Goal: Task Accomplishment & Management: Complete application form

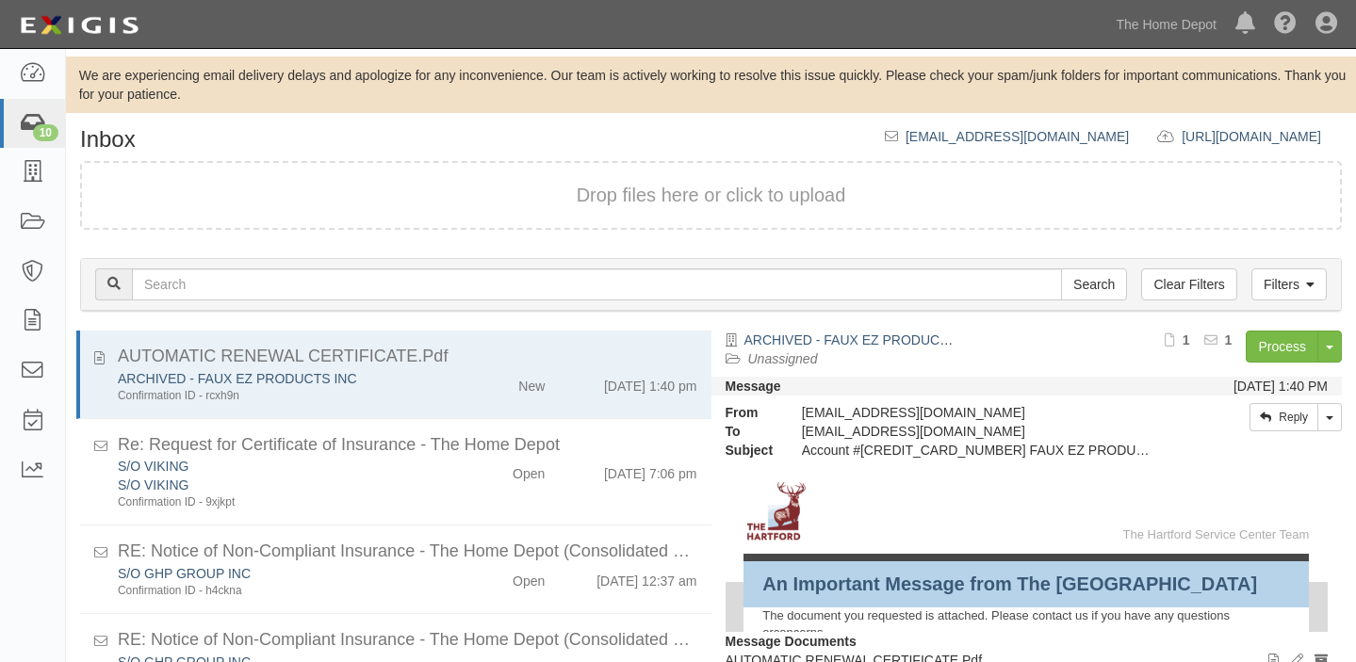
click at [54, 139] on div "10" at bounding box center [45, 132] width 25 height 17
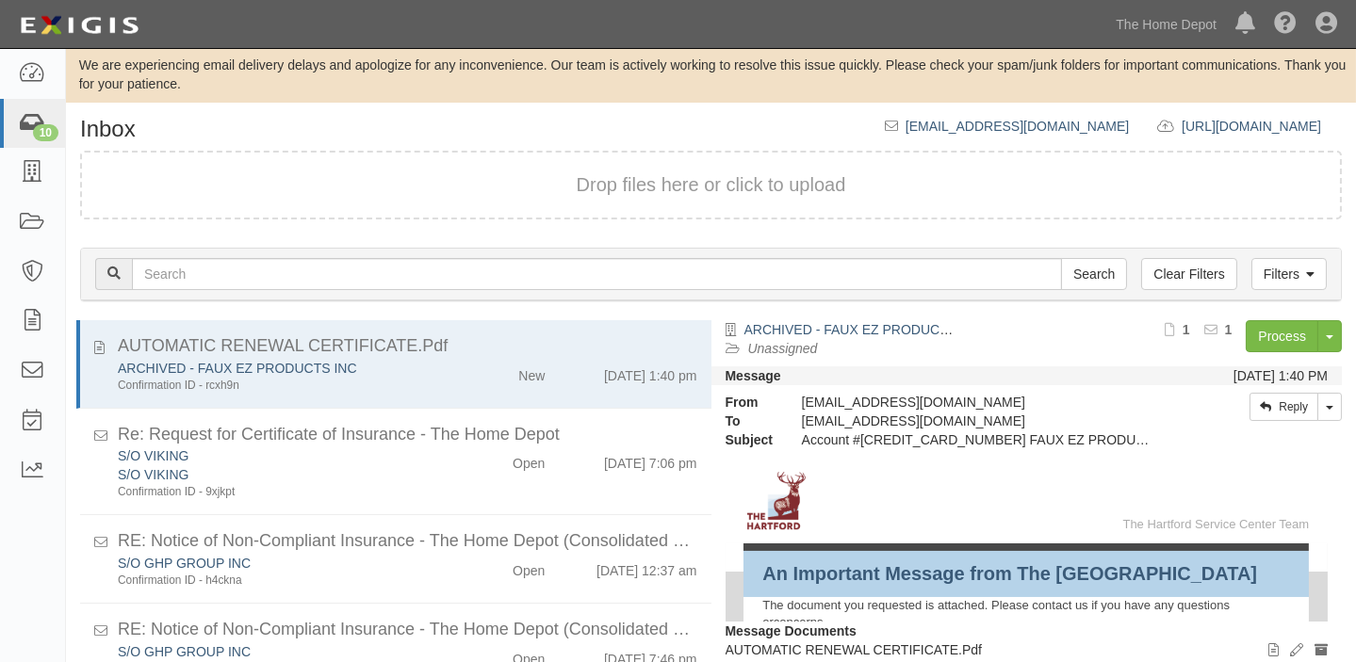
scroll to position [563, 0]
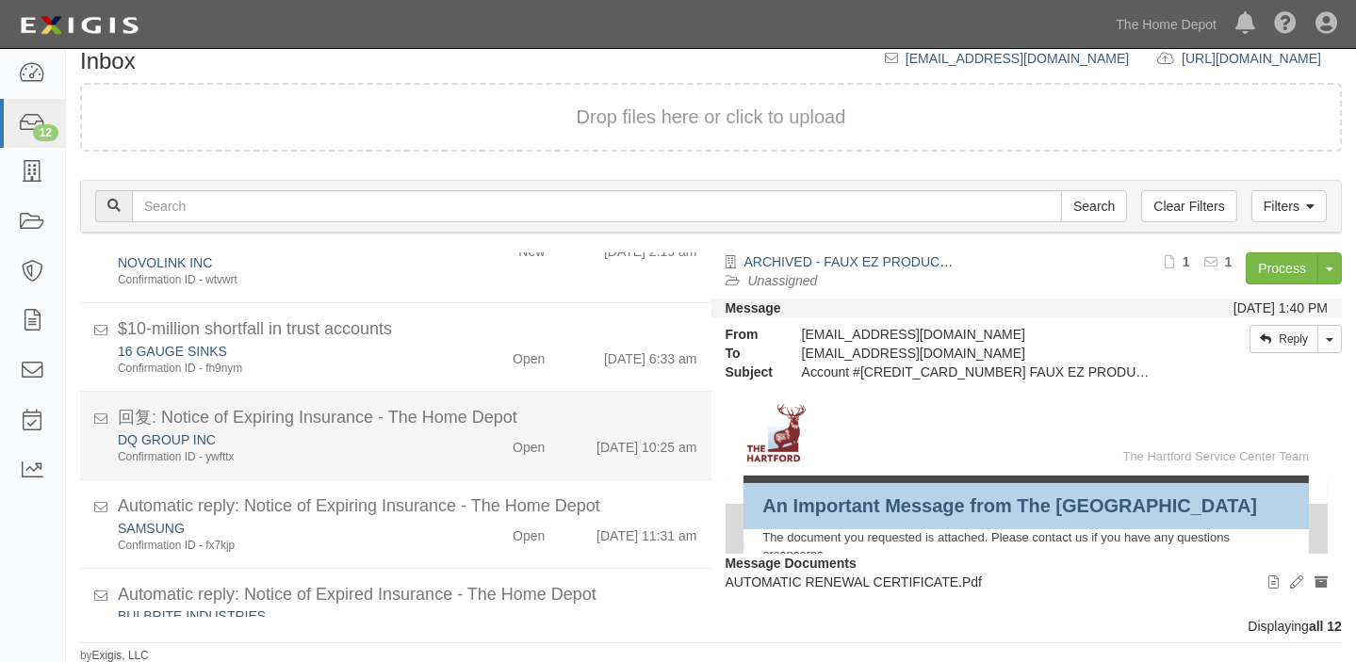
scroll to position [740, 0]
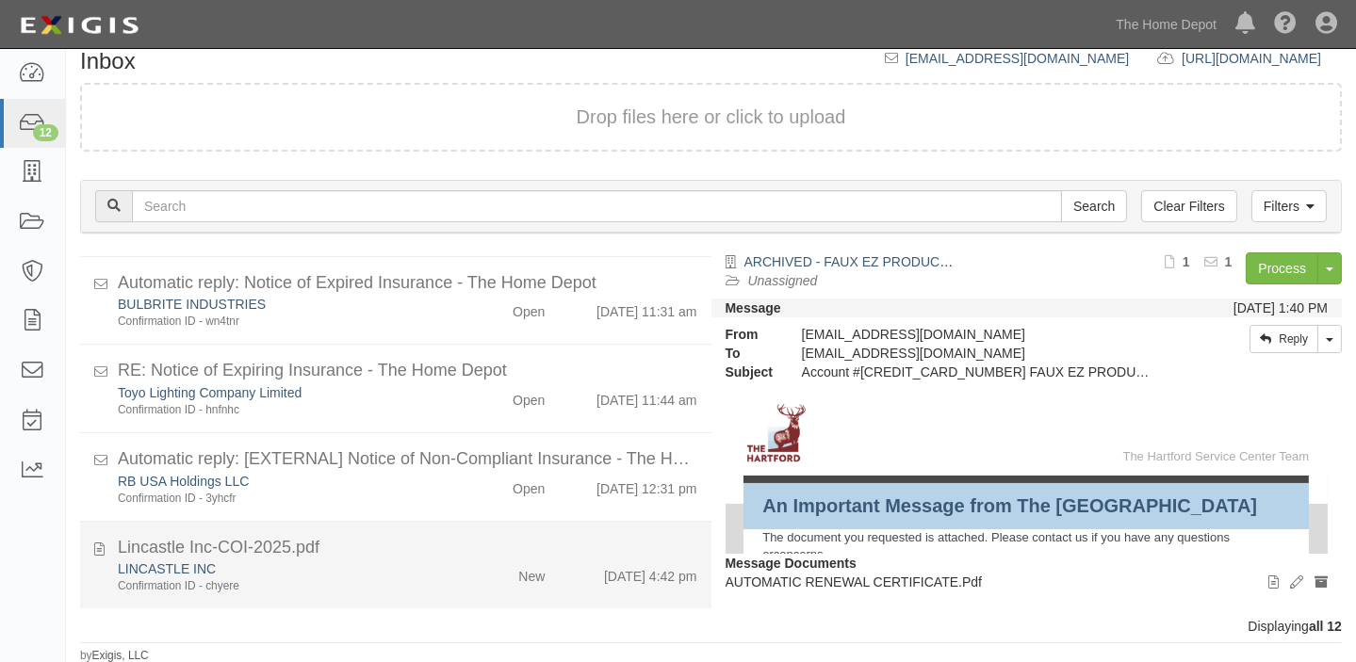
click at [527, 531] on li "Lincastle Inc-COI-2025.pdf LINCASTLE INC Confirmation ID - chyere New [DATE] 4:…" at bounding box center [395, 566] width 631 height 88
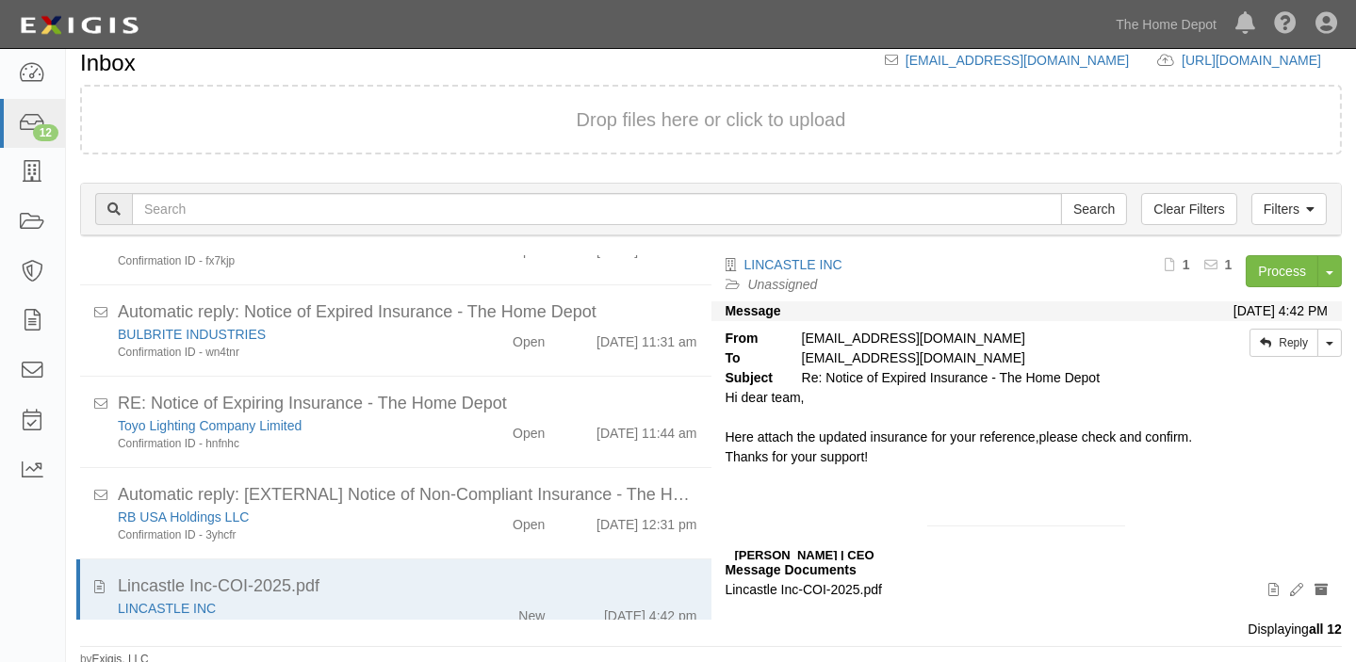
scroll to position [79, 0]
click at [1284, 268] on link "Process" at bounding box center [1282, 270] width 73 height 32
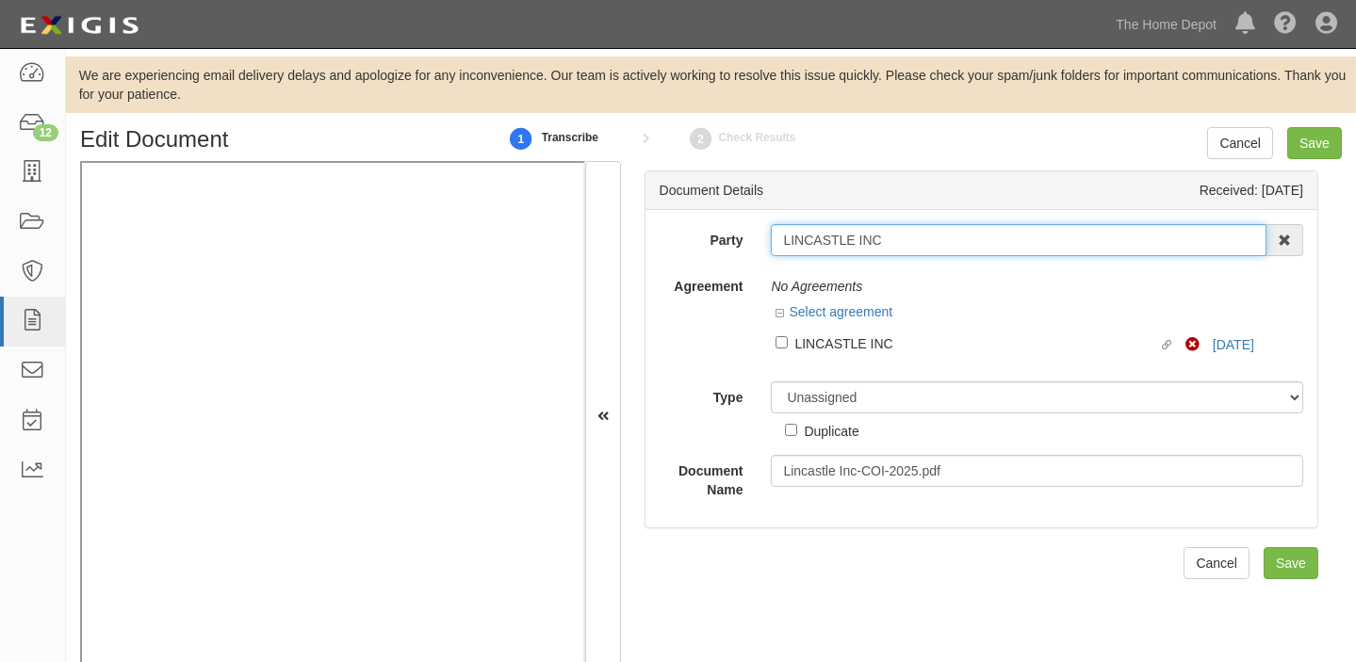
drag, startPoint x: 775, startPoint y: 246, endPoint x: 894, endPoint y: 237, distance: 119.0
click at [894, 237] on input "LINCASTLE INC" at bounding box center [1019, 240] width 496 height 32
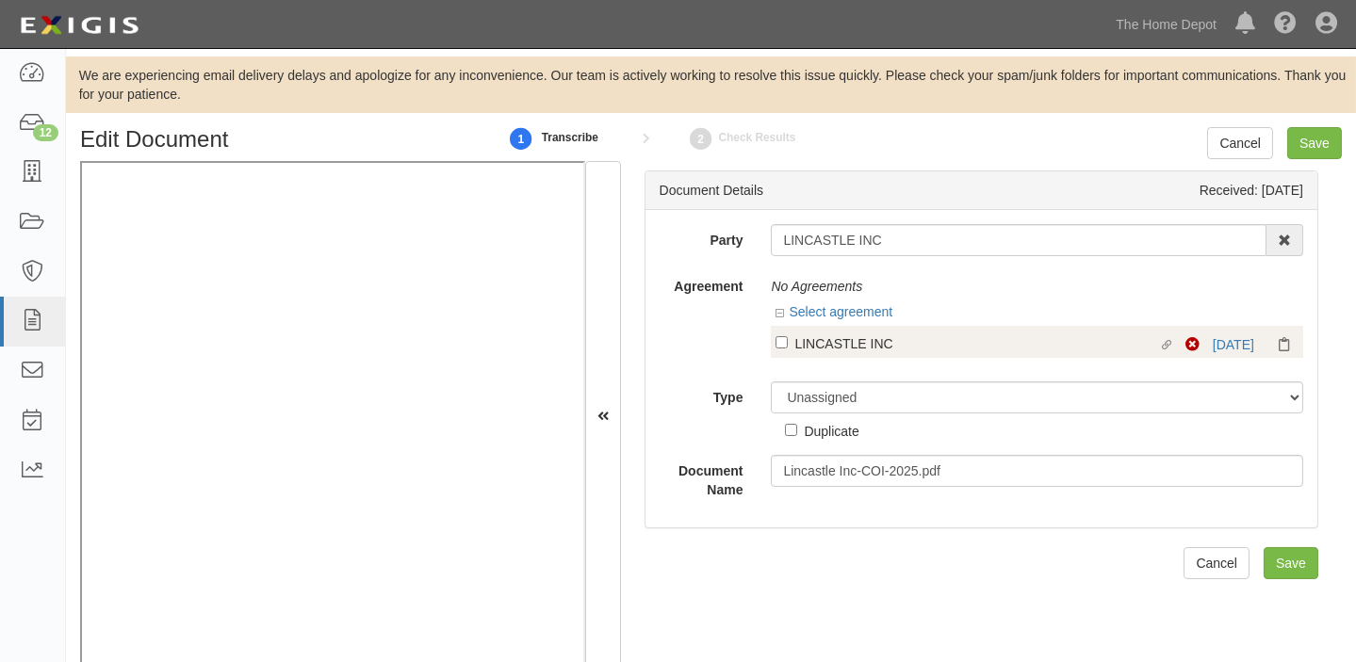
click at [808, 341] on div "LINCASTLE INC" at bounding box center [975, 343] width 363 height 21
click at [788, 341] on input "Linked agreement LINCASTLE INC Linked agreement" at bounding box center [781, 342] width 12 height 12
checkbox input "true"
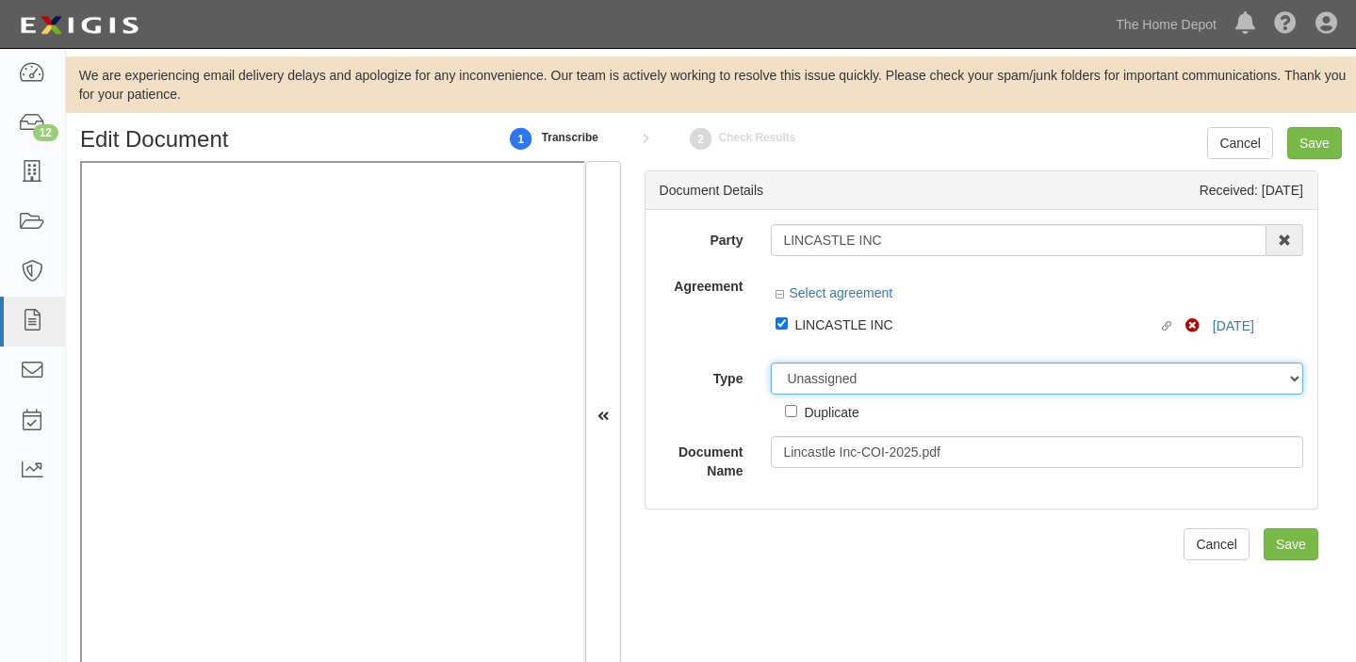
click at [828, 383] on select "Unassigned Binder Cancellation Notice Certificate Contract Endorsement Insuranc…" at bounding box center [1037, 379] width 532 height 32
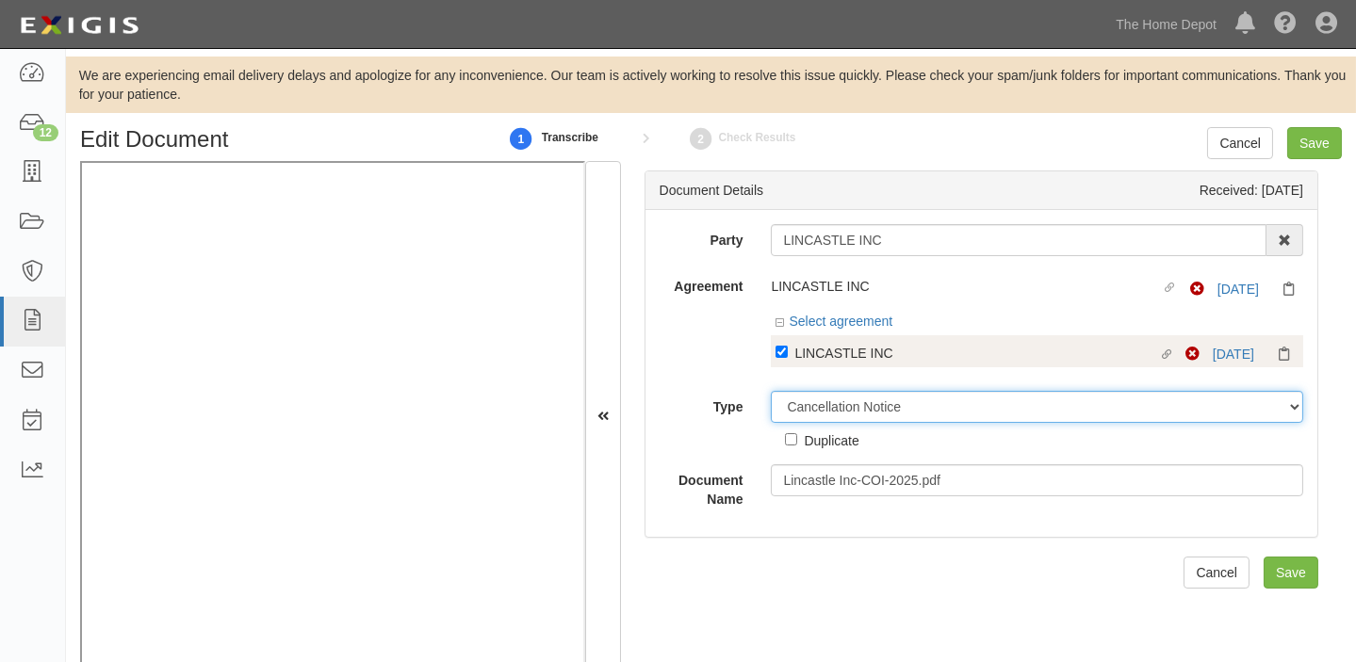
click at [771, 392] on select "Unassigned Binder Cancellation Notice Certificate Contract Endorsement Insuranc…" at bounding box center [1037, 407] width 532 height 32
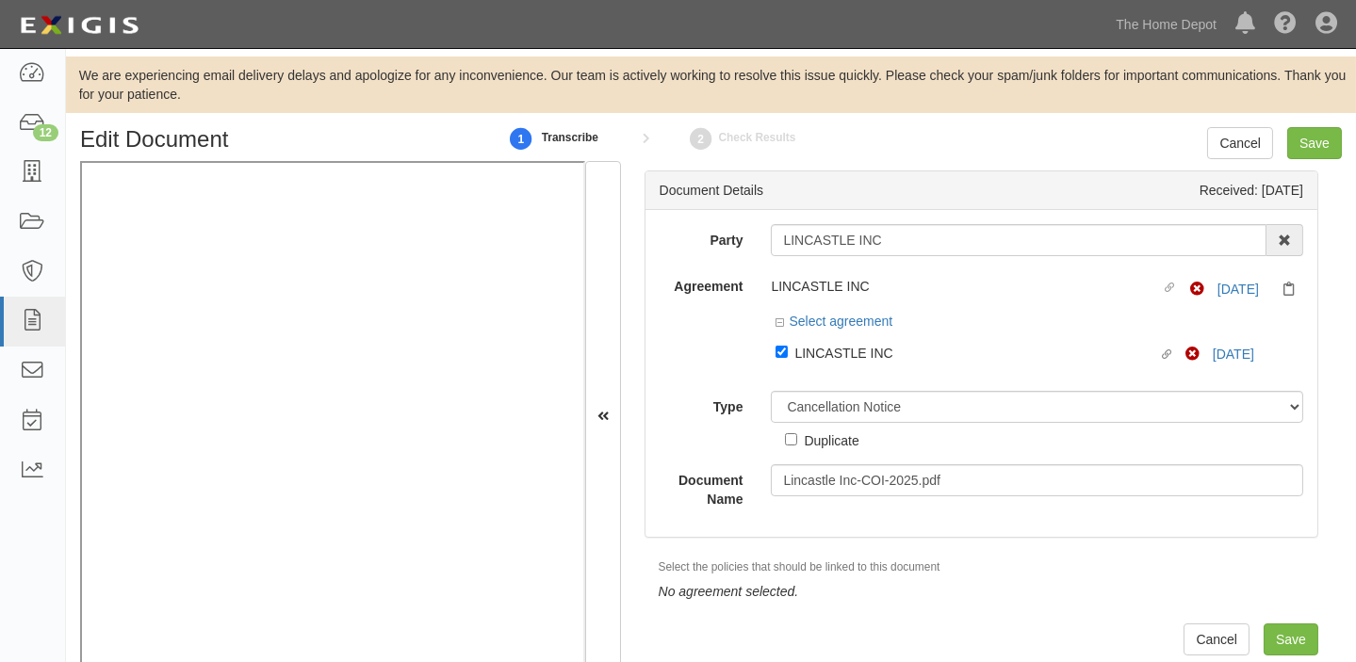
drag, startPoint x: 844, startPoint y: 424, endPoint x: 848, endPoint y: 386, distance: 37.9
click at [845, 424] on div "Duplicate" at bounding box center [821, 436] width 73 height 27
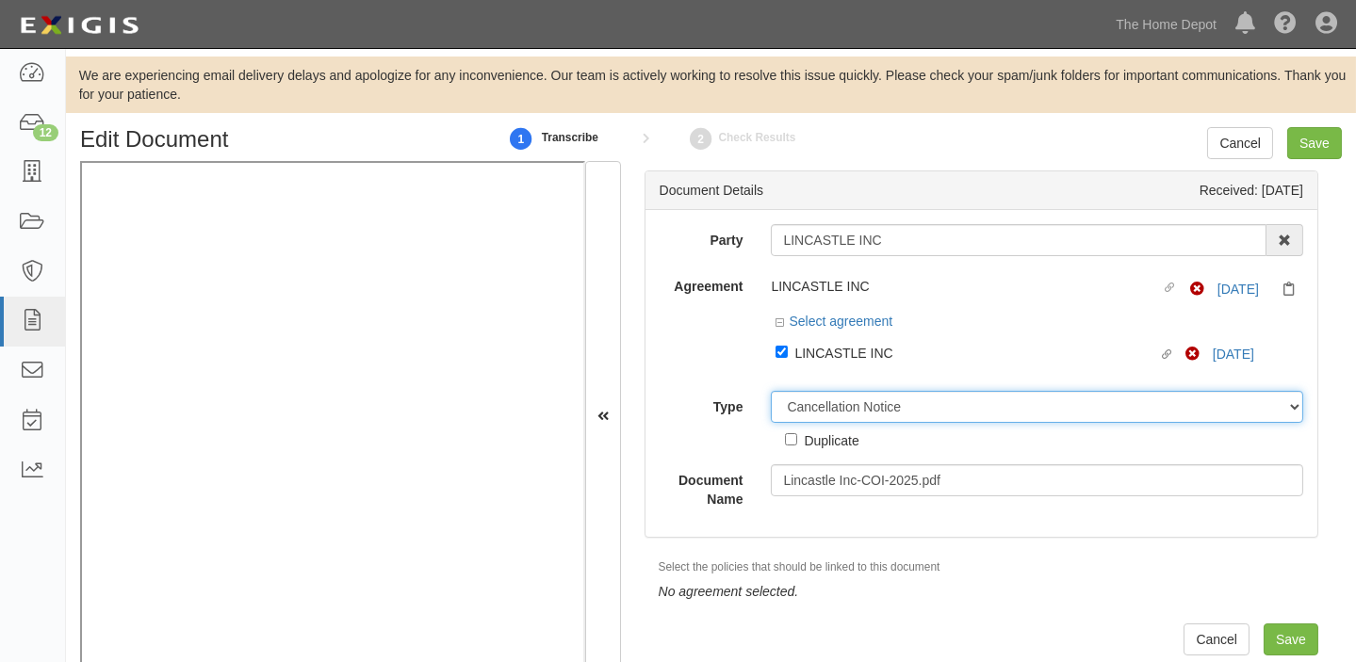
click at [857, 405] on select "Unassigned Binder Cancellation Notice Certificate Contract Endorsement Insuranc…" at bounding box center [1037, 407] width 532 height 32
select select "CertificateDetail"
click at [771, 392] on select "Unassigned Binder Cancellation Notice Certificate Contract Endorsement Insuranc…" at bounding box center [1037, 407] width 532 height 32
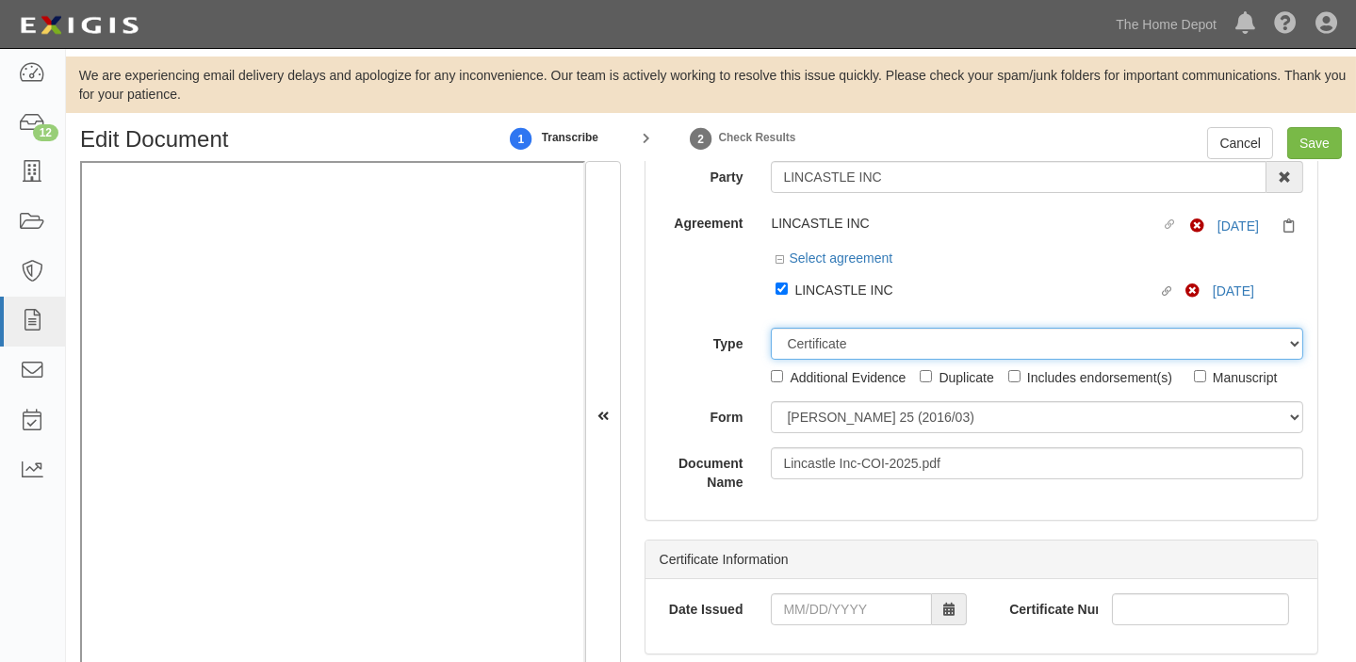
scroll to position [171, 0]
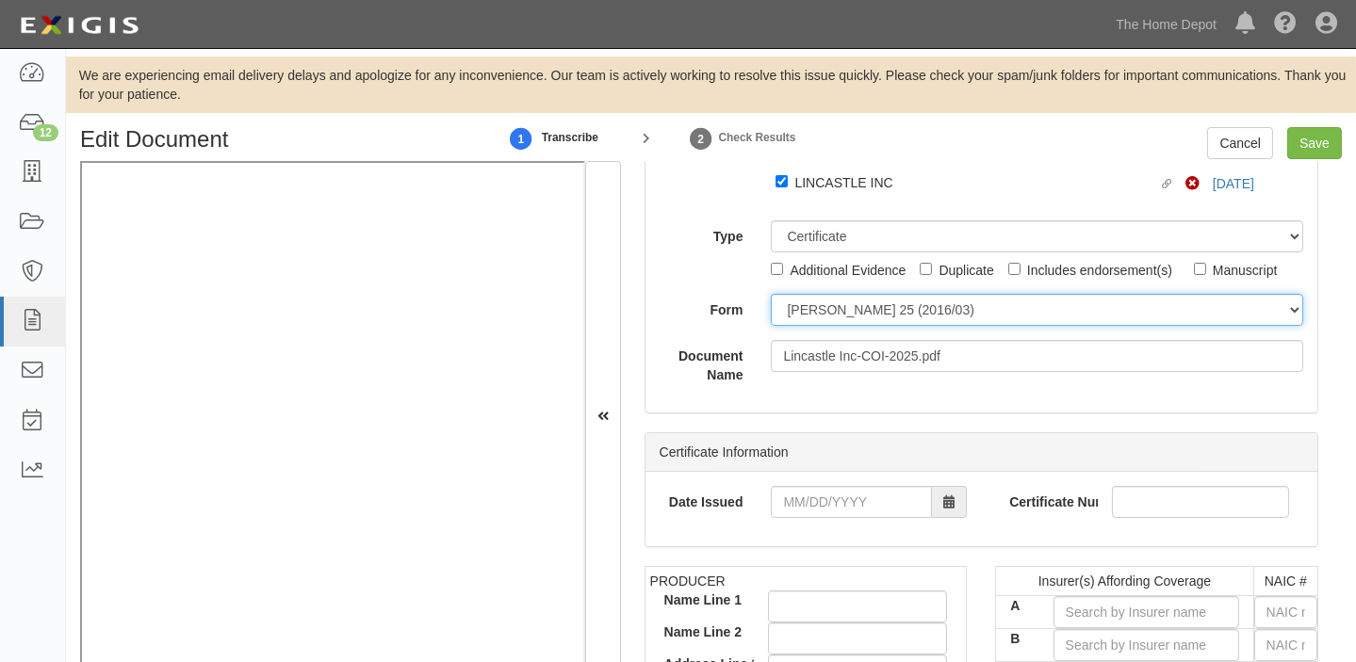
drag, startPoint x: 830, startPoint y: 311, endPoint x: 829, endPoint y: 321, distance: 10.4
click at [829, 311] on select "ACORD 25 (2016/03) ACORD 101 ACORD 855 NY (2014/05) General" at bounding box center [1037, 310] width 532 height 32
select select "GeneralFormDetail"
click at [771, 294] on select "ACORD 25 (2016/03) ACORD 101 ACORD 855 NY (2014/05) General" at bounding box center [1037, 310] width 532 height 32
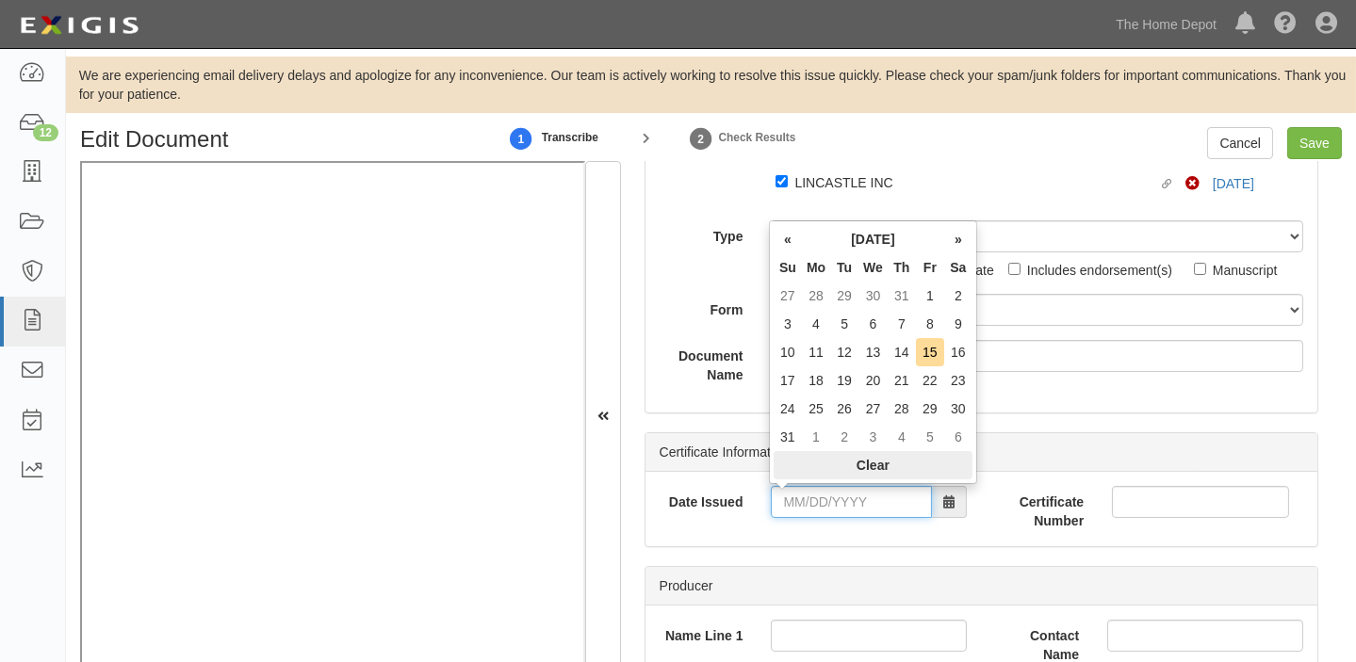
drag, startPoint x: 812, startPoint y: 498, endPoint x: 823, endPoint y: 461, distance: 39.1
click at [812, 498] on input "Date Issued" at bounding box center [851, 502] width 161 height 32
click at [831, 267] on th "Tu" at bounding box center [844, 267] width 28 height 28
click at [929, 351] on td "15" at bounding box center [930, 352] width 28 height 28
type input "08/15/2025"
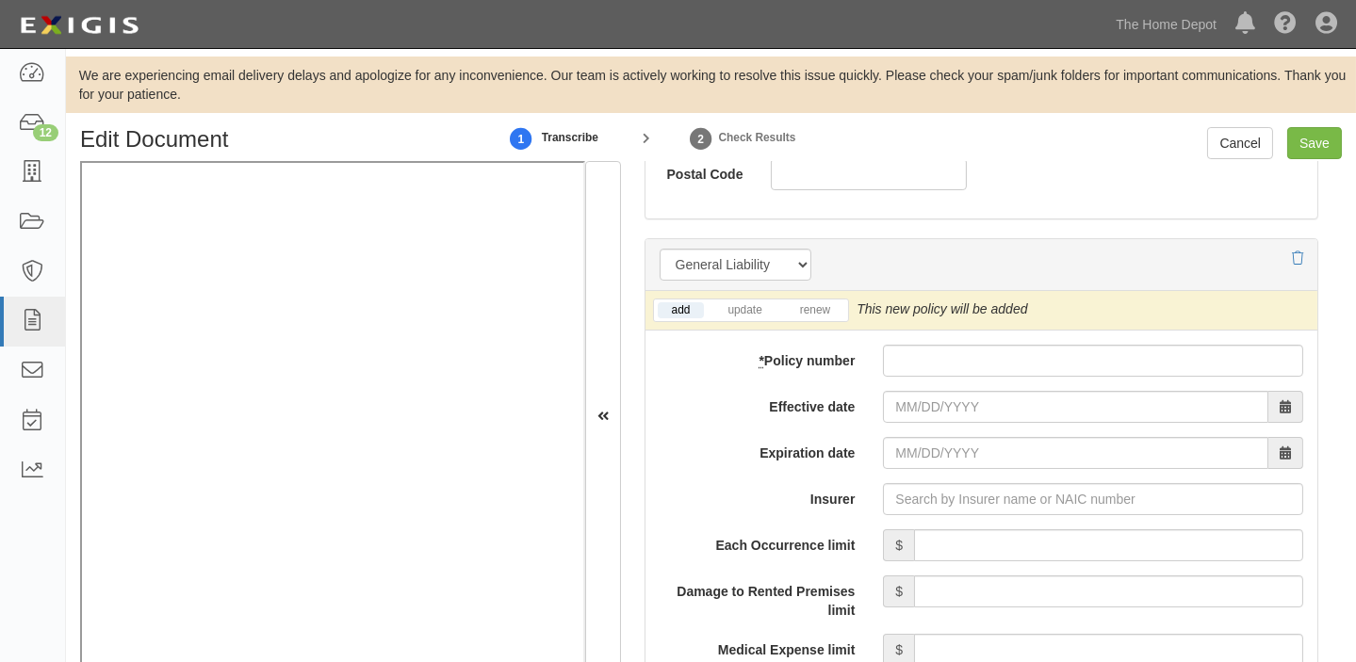
scroll to position [1370, 0]
drag, startPoint x: 989, startPoint y: 357, endPoint x: 930, endPoint y: 396, distance: 70.8
click at [988, 357] on input "* Policy number" at bounding box center [1093, 360] width 420 height 32
paste input "10528006800048542439"
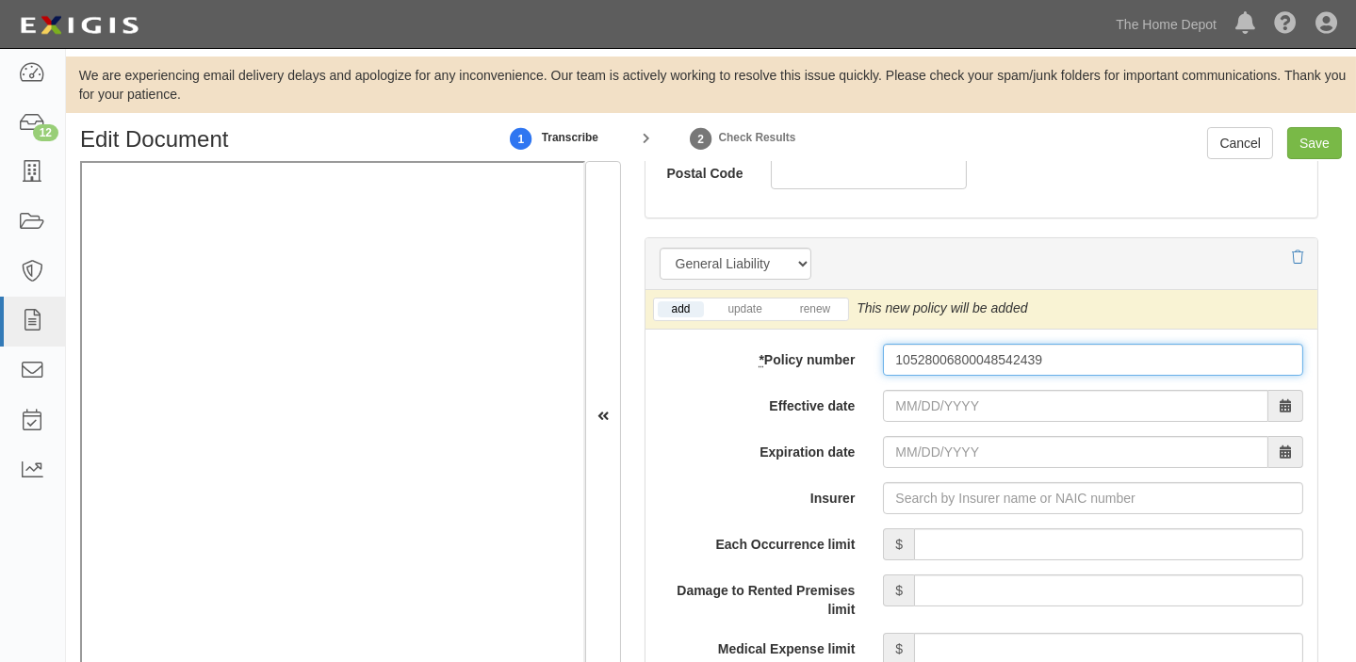
type input "10528006800048542439"
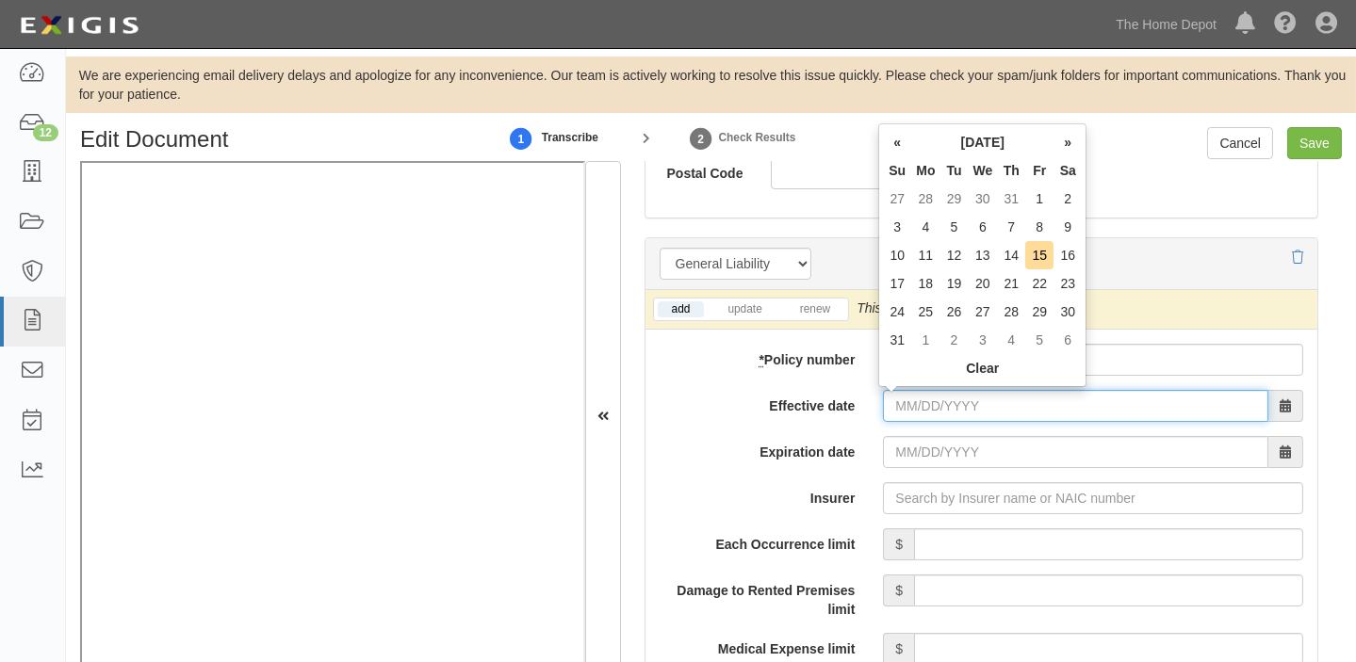
click at [930, 396] on input "Effective date" at bounding box center [1075, 406] width 385 height 32
click at [1044, 258] on td "15" at bounding box center [1039, 255] width 28 height 28
type input "08/15/2025"
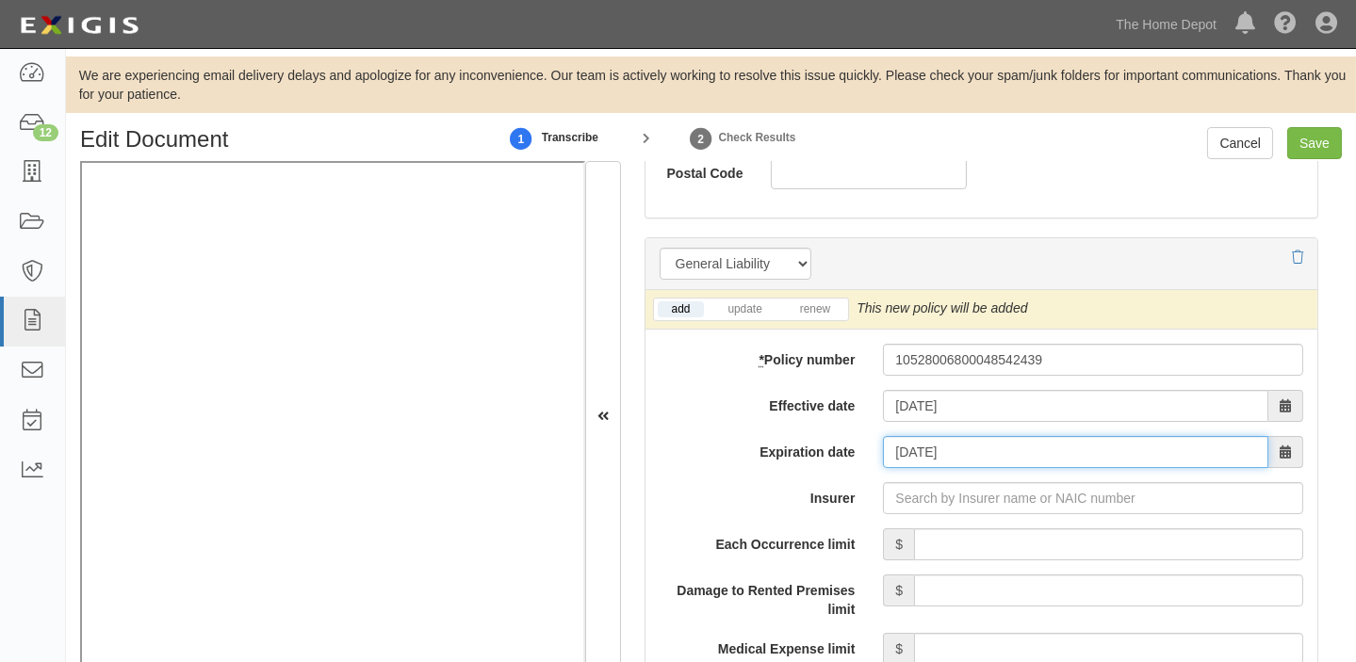
click at [996, 459] on input "08/15/2026" at bounding box center [1075, 452] width 385 height 32
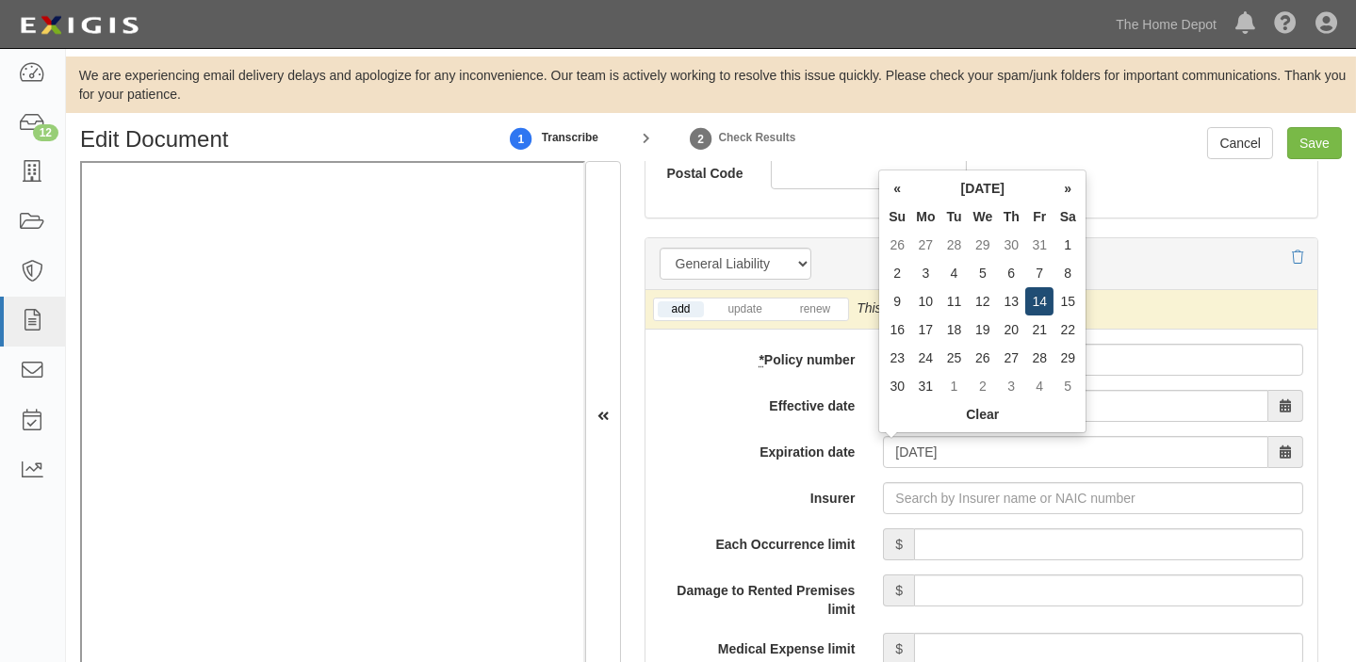
click at [1042, 295] on td "14" at bounding box center [1039, 301] width 28 height 28
type input "08/14/2026"
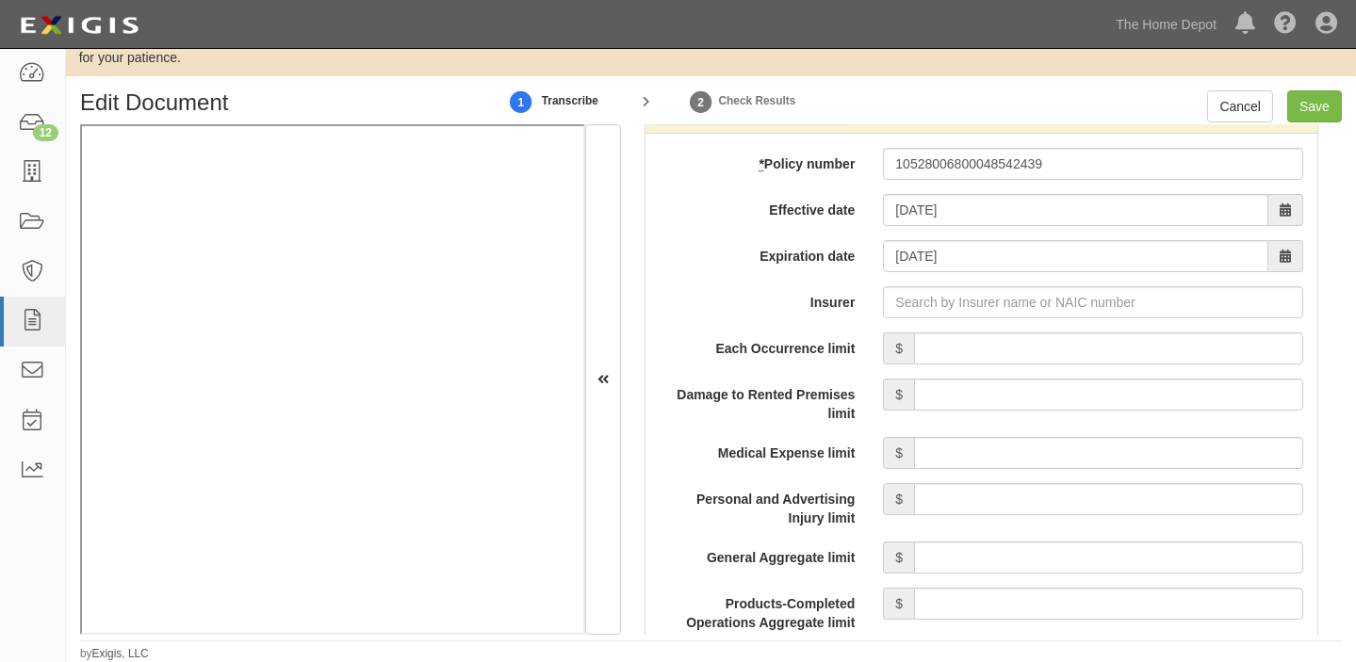
scroll to position [1542, 0]
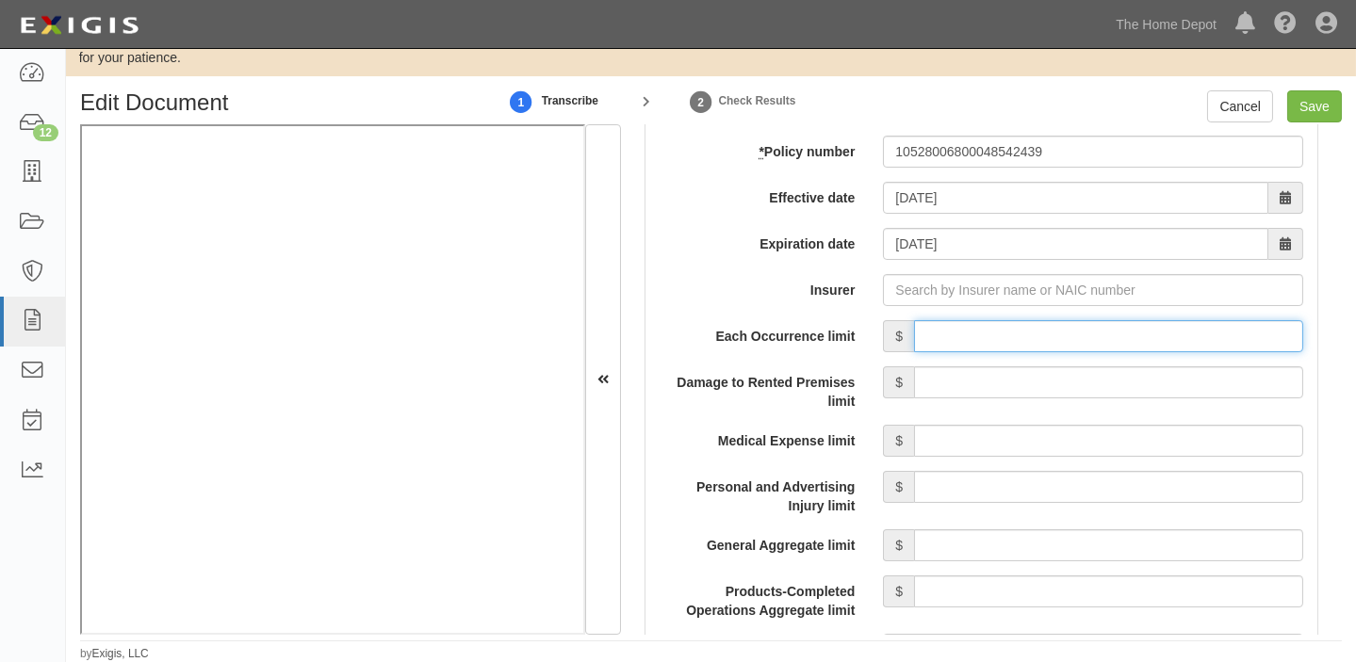
click at [985, 348] on input "Each Occurrence limit" at bounding box center [1108, 336] width 389 height 32
type input "8,000,000"
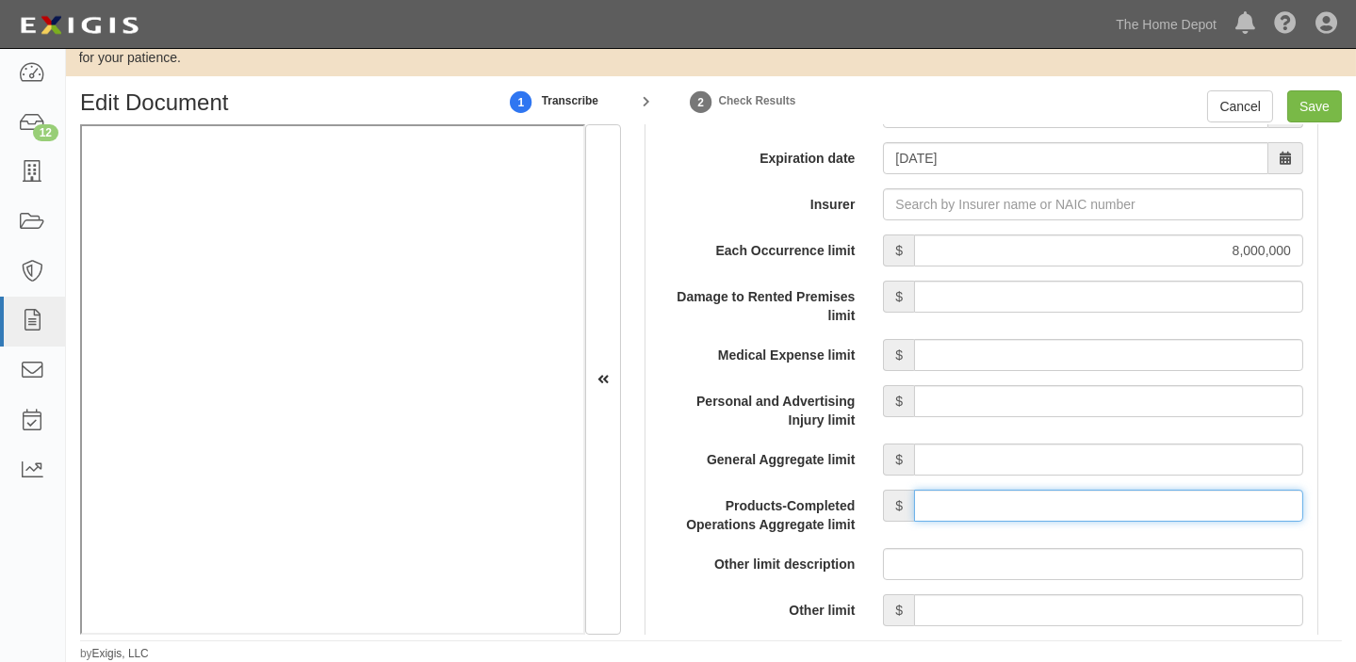
click at [1082, 513] on input "Products-Completed Operations Aggregate limit" at bounding box center [1108, 506] width 389 height 32
type input "8,000,000"
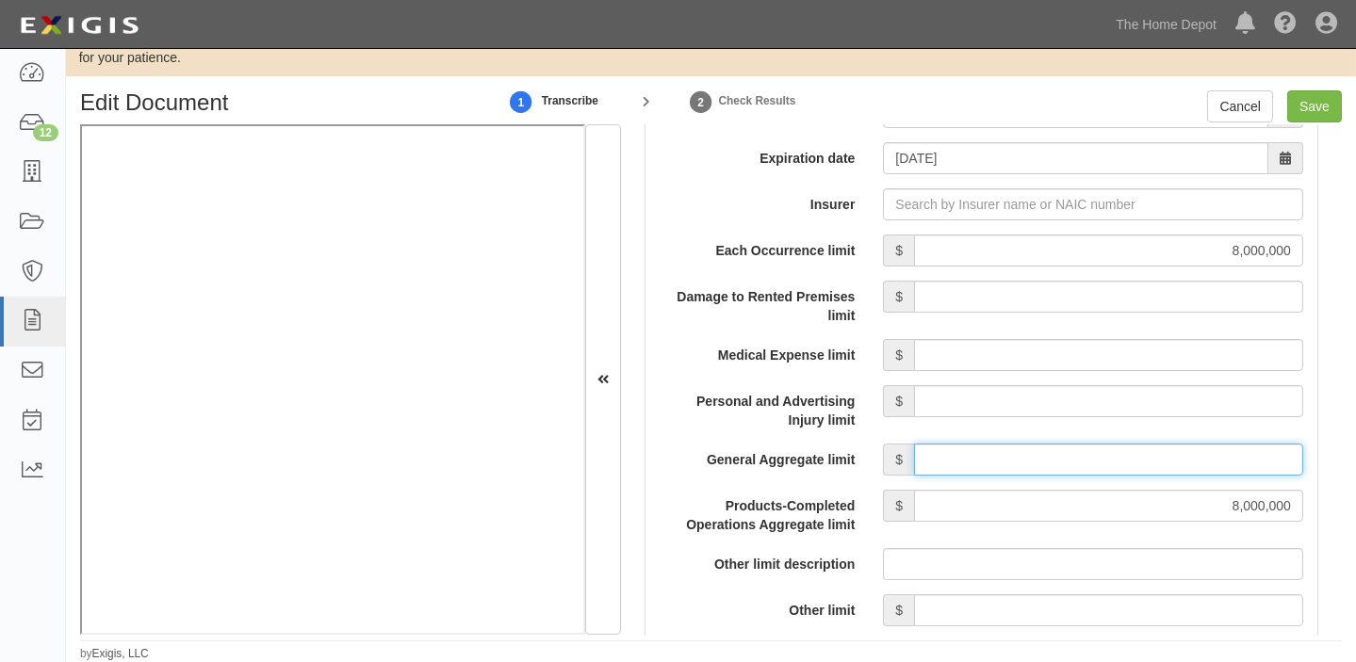
drag, startPoint x: 1069, startPoint y: 458, endPoint x: 1071, endPoint y: 448, distance: 10.5
click at [1069, 458] on input "General Aggregate limit" at bounding box center [1108, 460] width 389 height 32
type input "8,000,000"
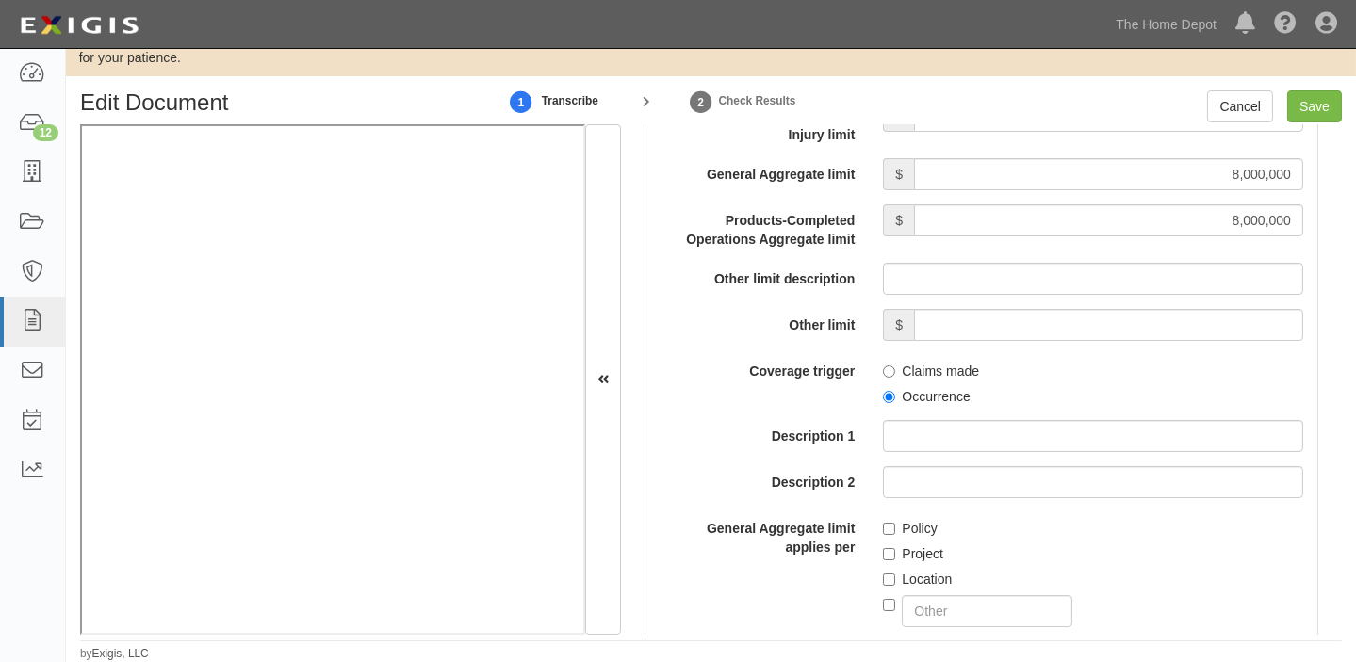
scroll to position [1969, 0]
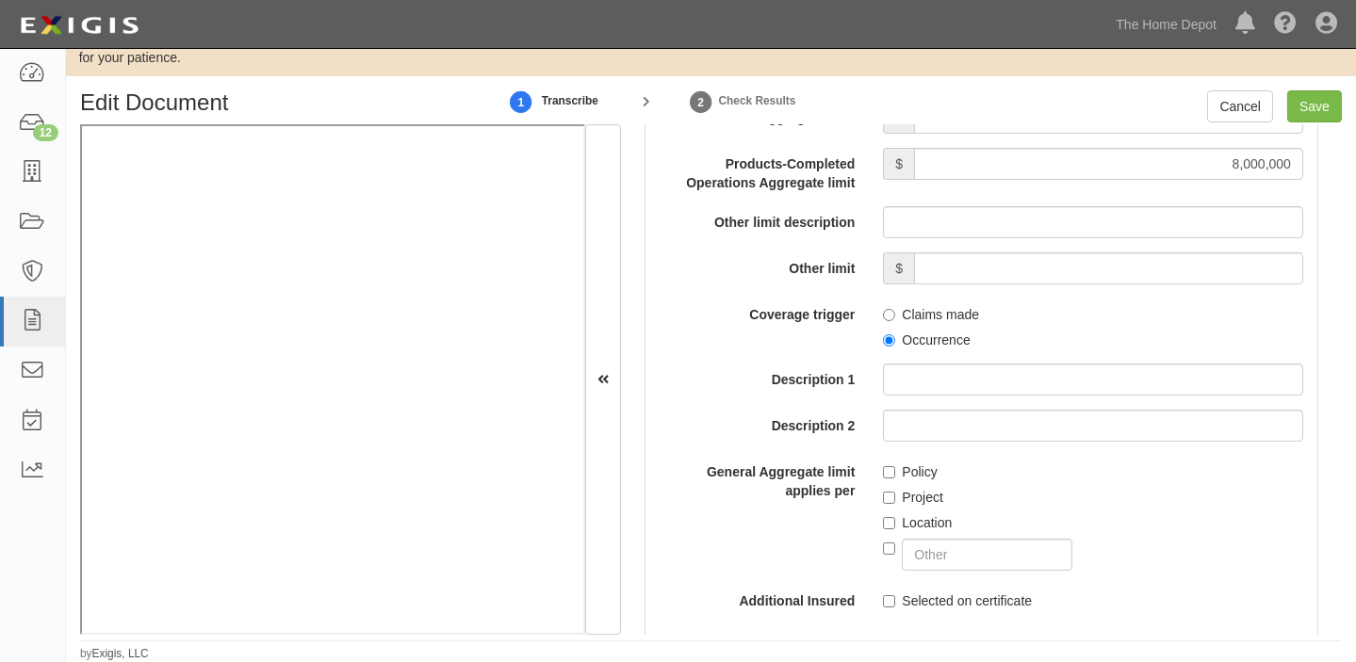
click at [929, 336] on label "Occurrence" at bounding box center [926, 340] width 87 height 19
click at [895, 336] on input "Occurrence" at bounding box center [889, 341] width 12 height 12
radio input "true"
click at [1317, 93] on input "Save" at bounding box center [1314, 106] width 55 height 32
type input "8000000"
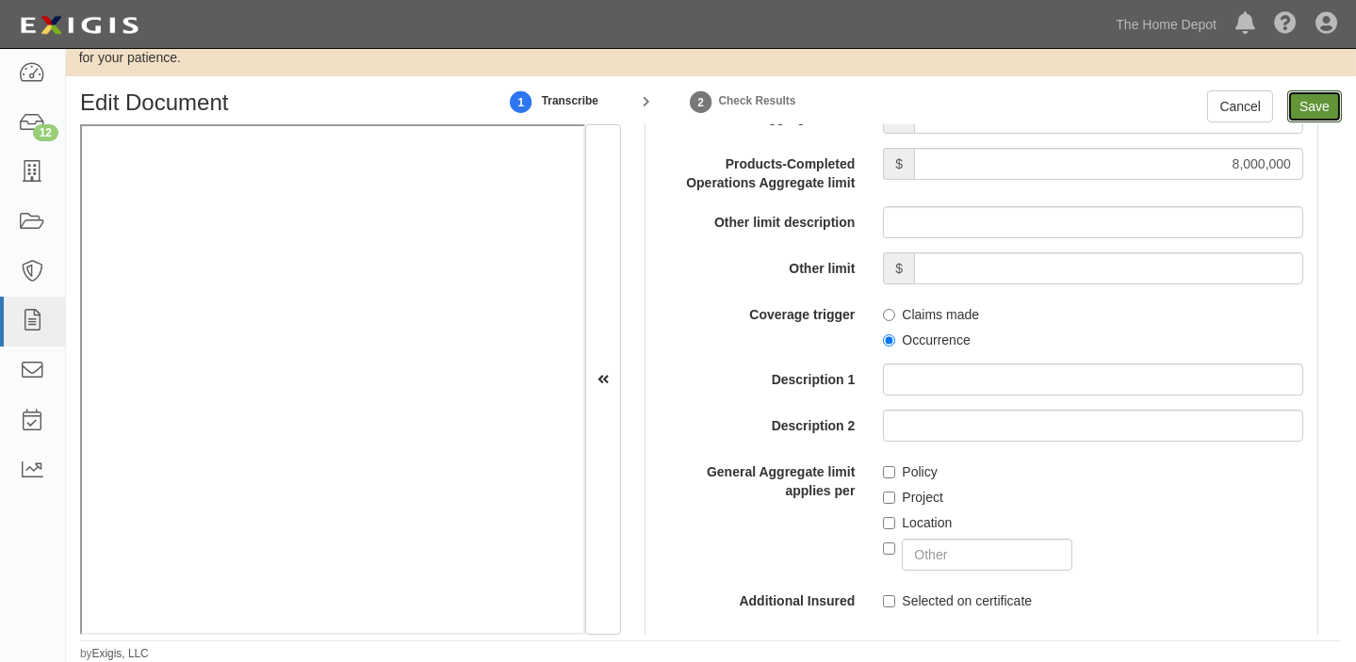
type input "8000000"
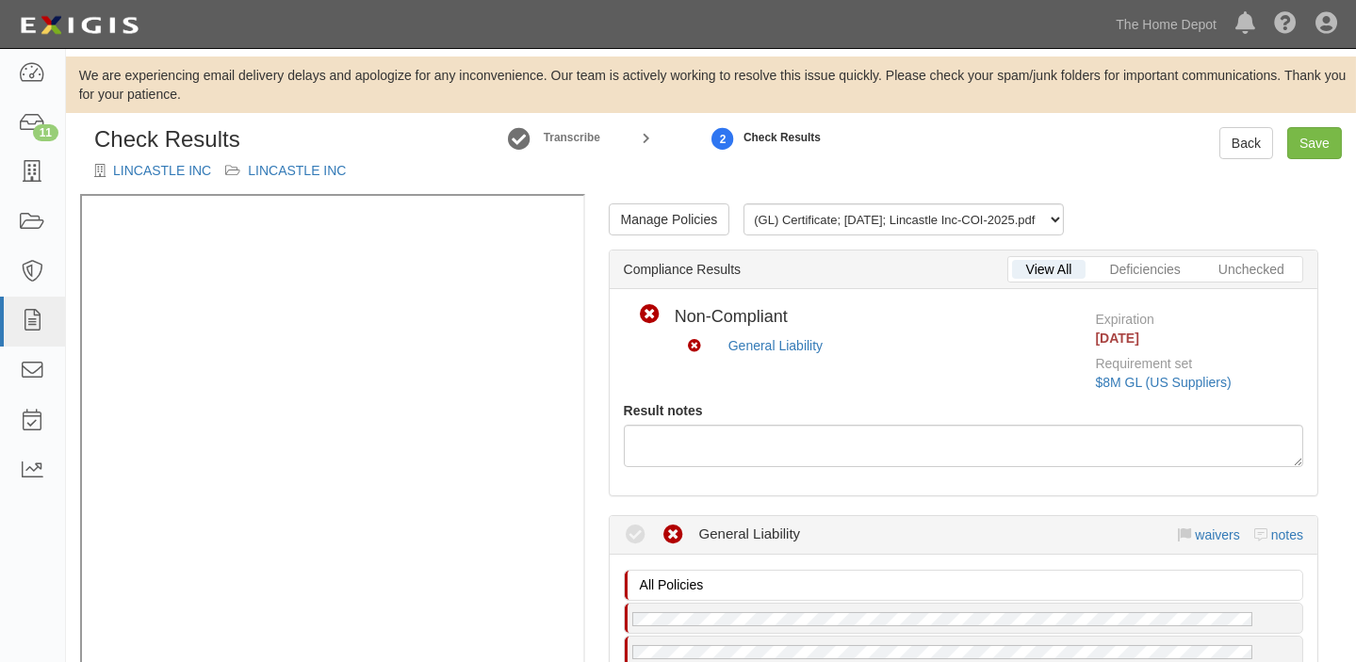
click at [641, 236] on div "Manage Policies (GL) Certificate; 8/15/2025; Lincastle Inc-COI-2025.pdf" at bounding box center [963, 227] width 766 height 46
drag, startPoint x: 640, startPoint y: 228, endPoint x: 555, endPoint y: 300, distance: 111.0
click at [638, 227] on link "Manage Policies" at bounding box center [670, 220] width 122 height 32
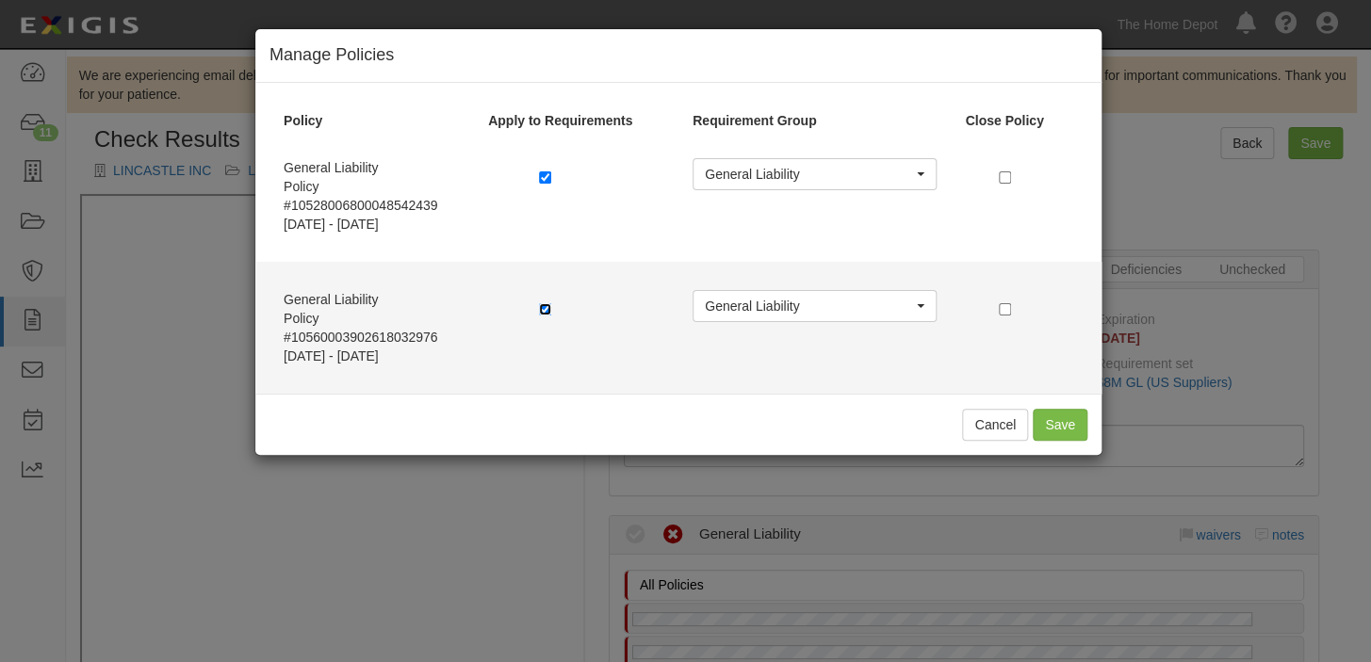
click at [548, 310] on input "checkbox" at bounding box center [545, 309] width 12 height 12
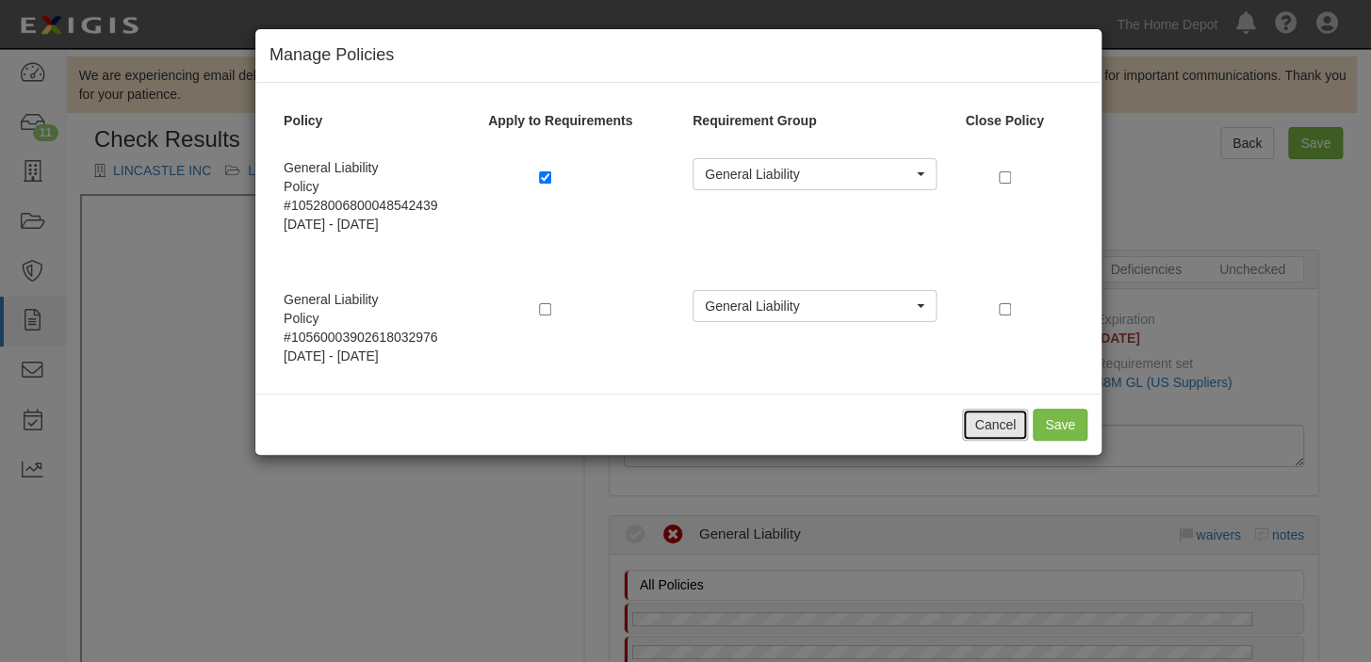
click at [1026, 425] on button "Cancel" at bounding box center [995, 425] width 66 height 32
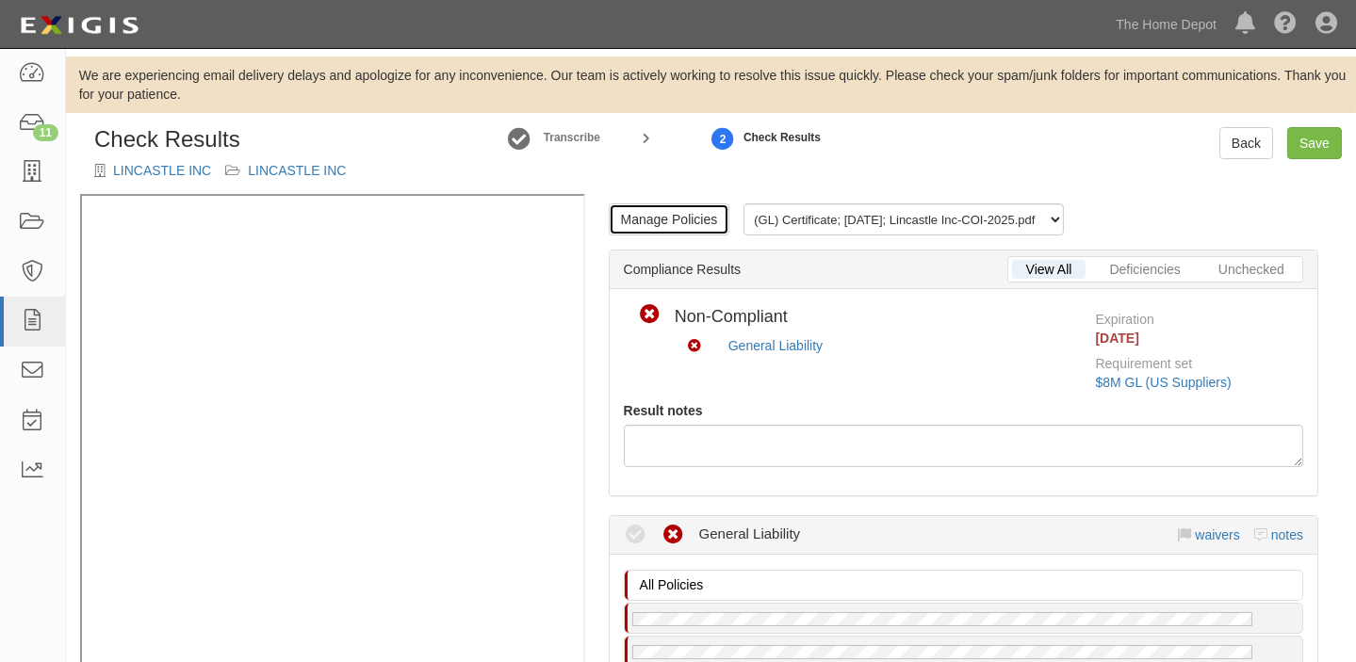
click at [650, 231] on link "Manage Policies" at bounding box center [670, 220] width 122 height 32
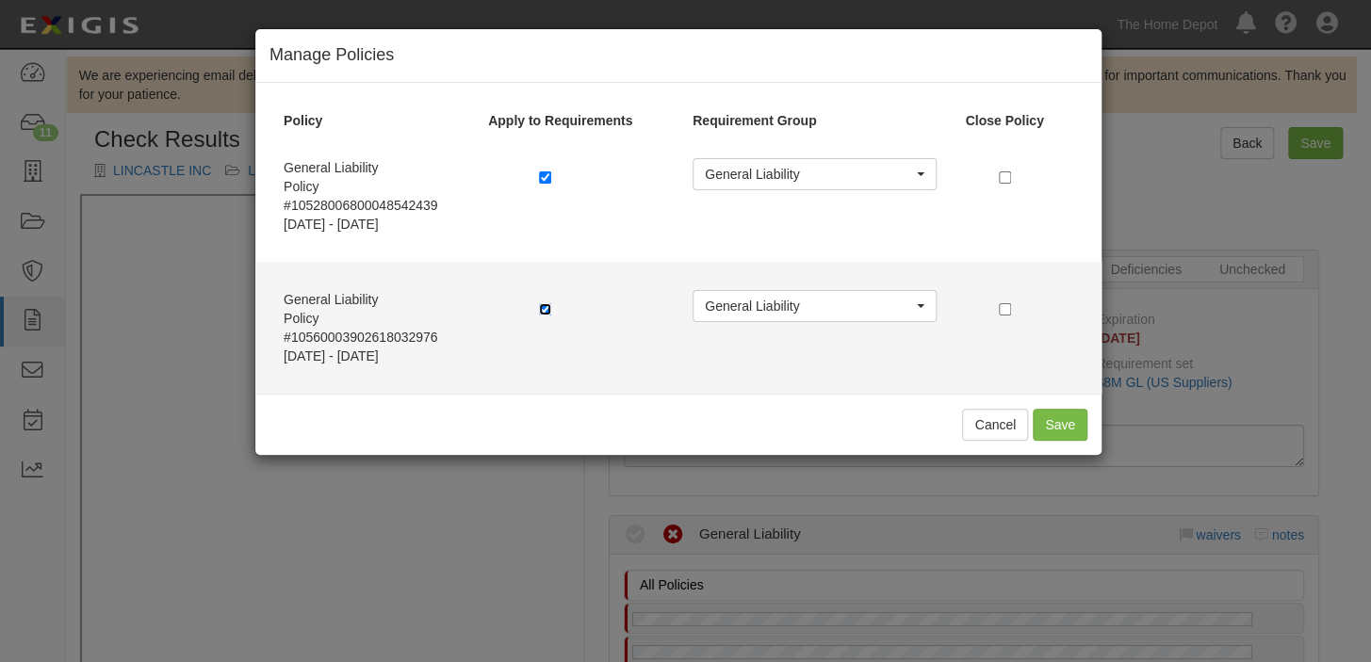
click at [549, 310] on input "checkbox" at bounding box center [545, 309] width 12 height 12
checkbox input "false"
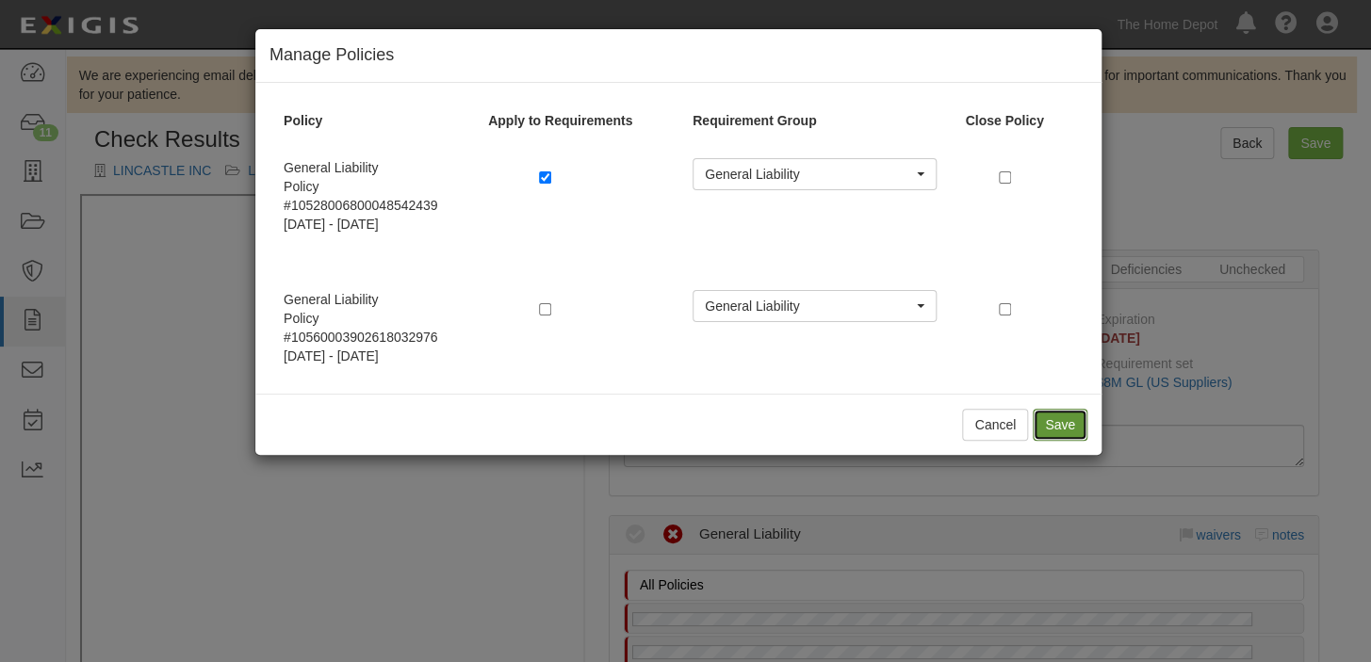
click at [1073, 423] on button "Save" at bounding box center [1060, 425] width 55 height 32
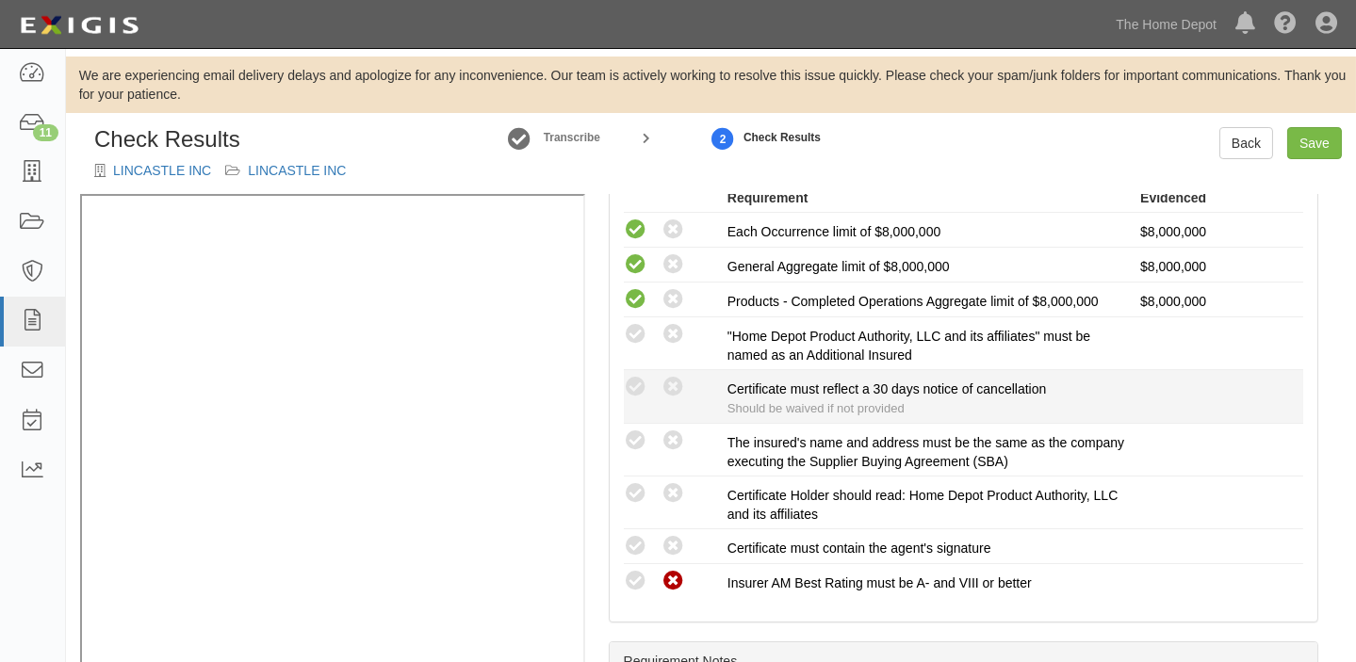
scroll to position [514, 0]
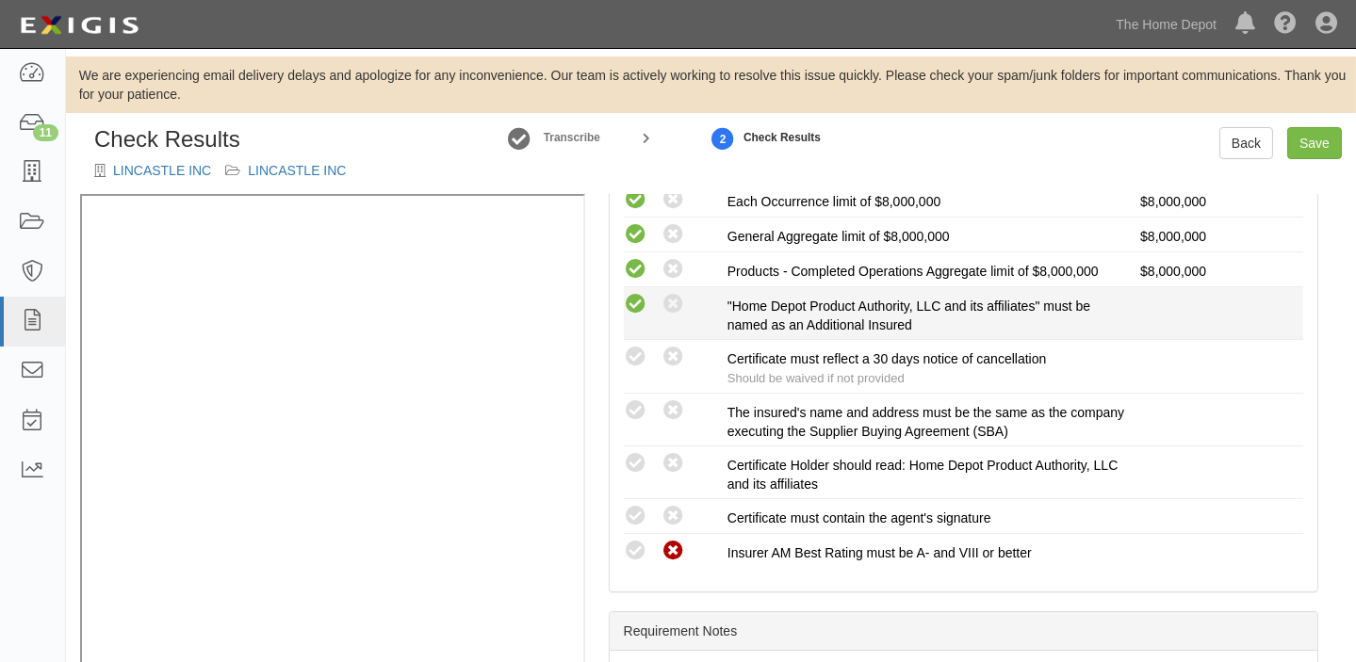
click at [635, 307] on icon at bounding box center [636, 305] width 24 height 24
radio input "true"
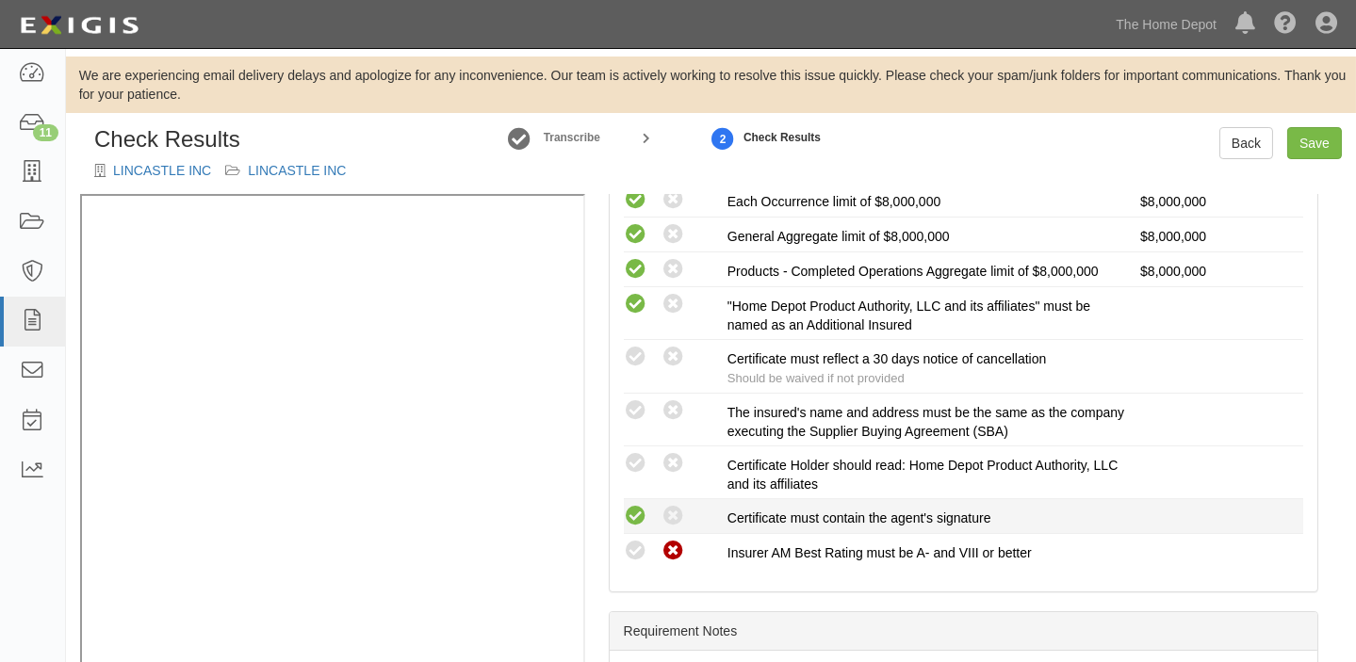
click at [639, 505] on icon at bounding box center [636, 517] width 24 height 24
radio input "true"
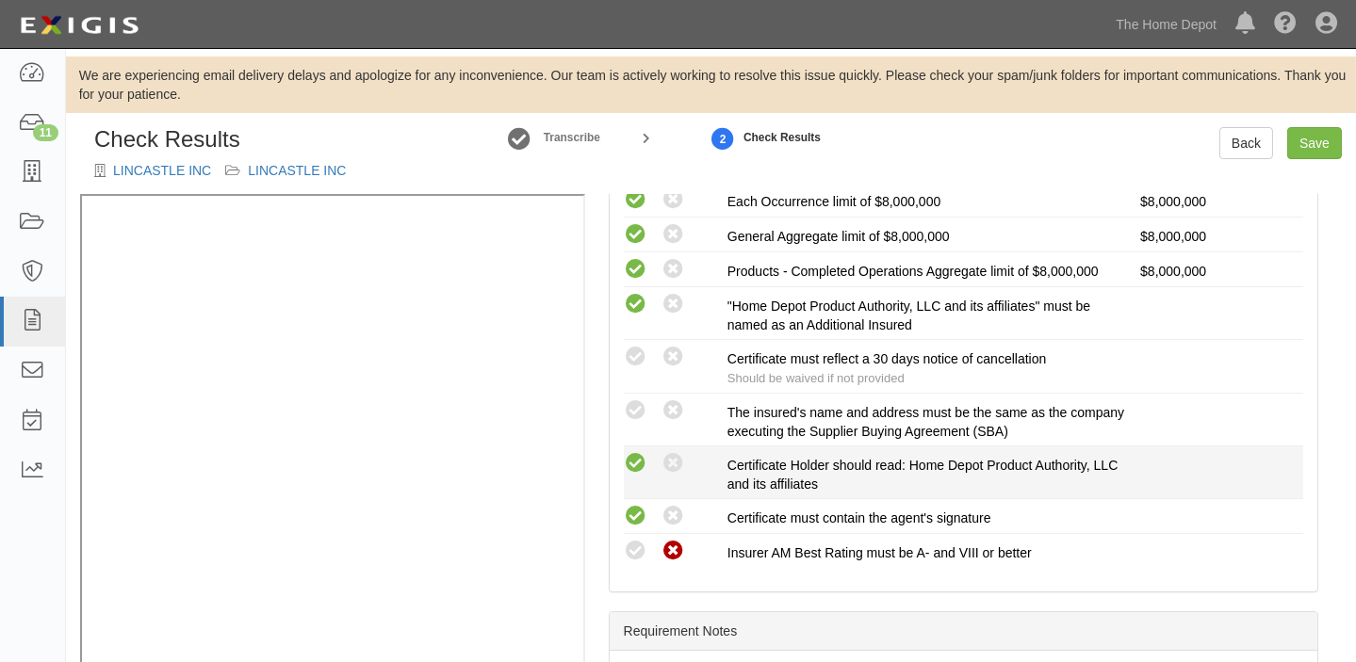
click at [641, 452] on icon at bounding box center [636, 464] width 24 height 24
radio input "true"
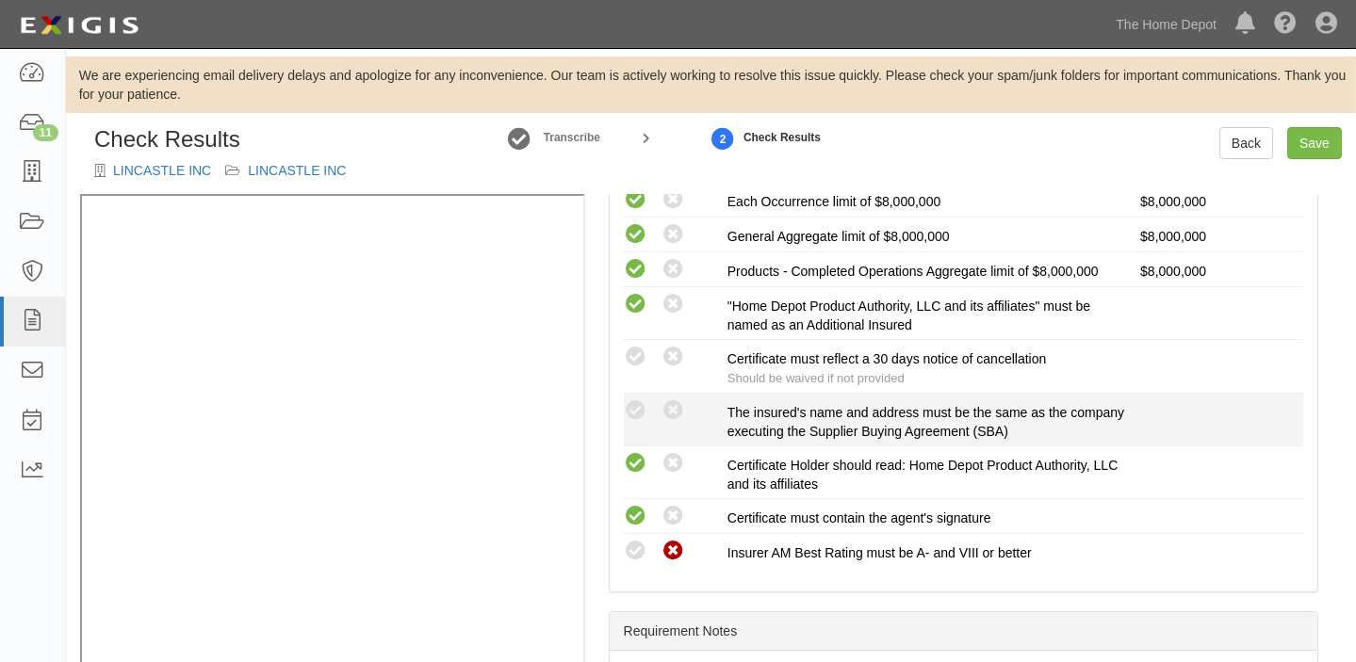
click at [624, 399] on div "Compliant Waived: Non-Compliant" at bounding box center [676, 411] width 104 height 24
click at [641, 406] on icon at bounding box center [636, 412] width 24 height 24
radio input "true"
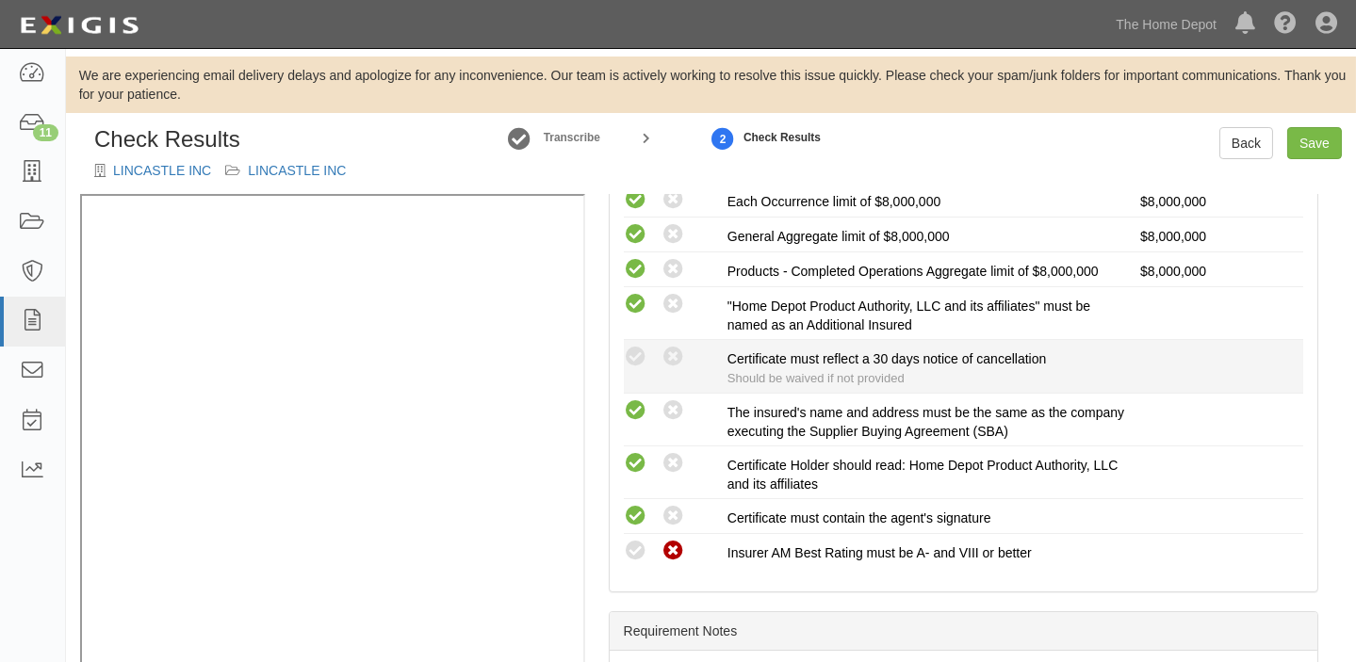
drag, startPoint x: 625, startPoint y: 356, endPoint x: 731, endPoint y: 376, distance: 108.3
click at [630, 356] on icon at bounding box center [636, 358] width 24 height 24
radio input "true"
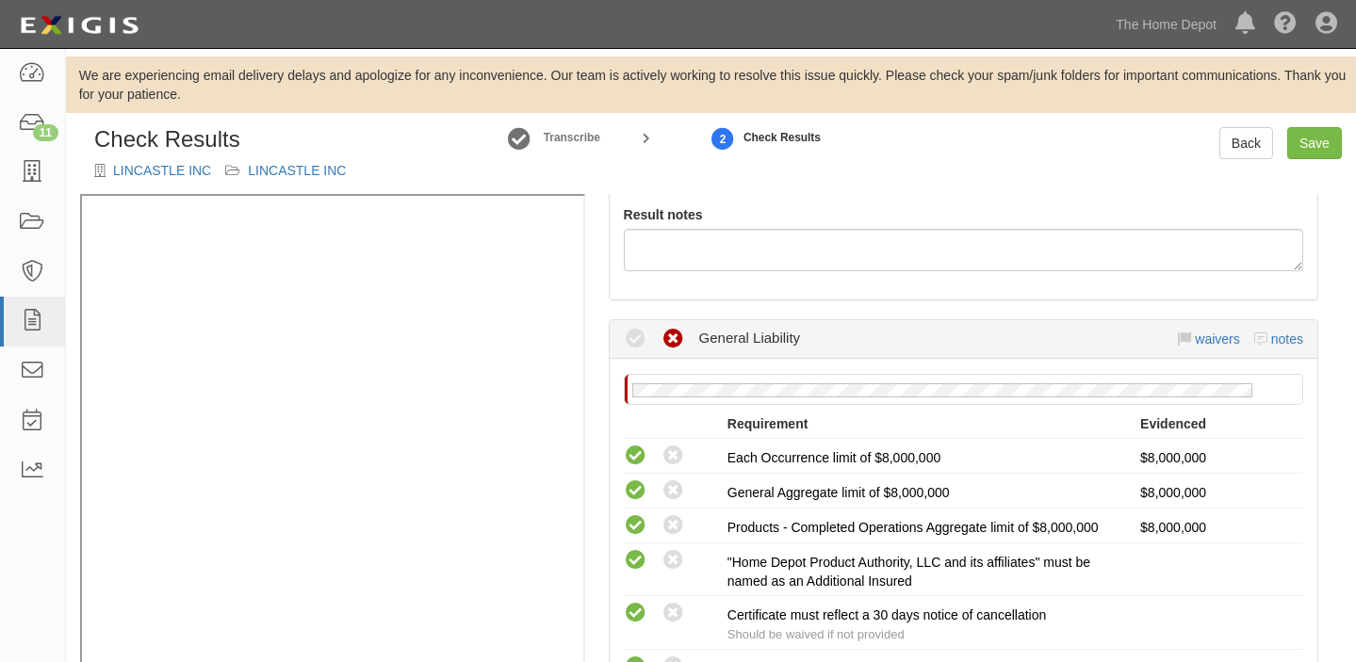
scroll to position [256, 0]
click at [1195, 337] on link "waivers" at bounding box center [1217, 340] width 44 height 15
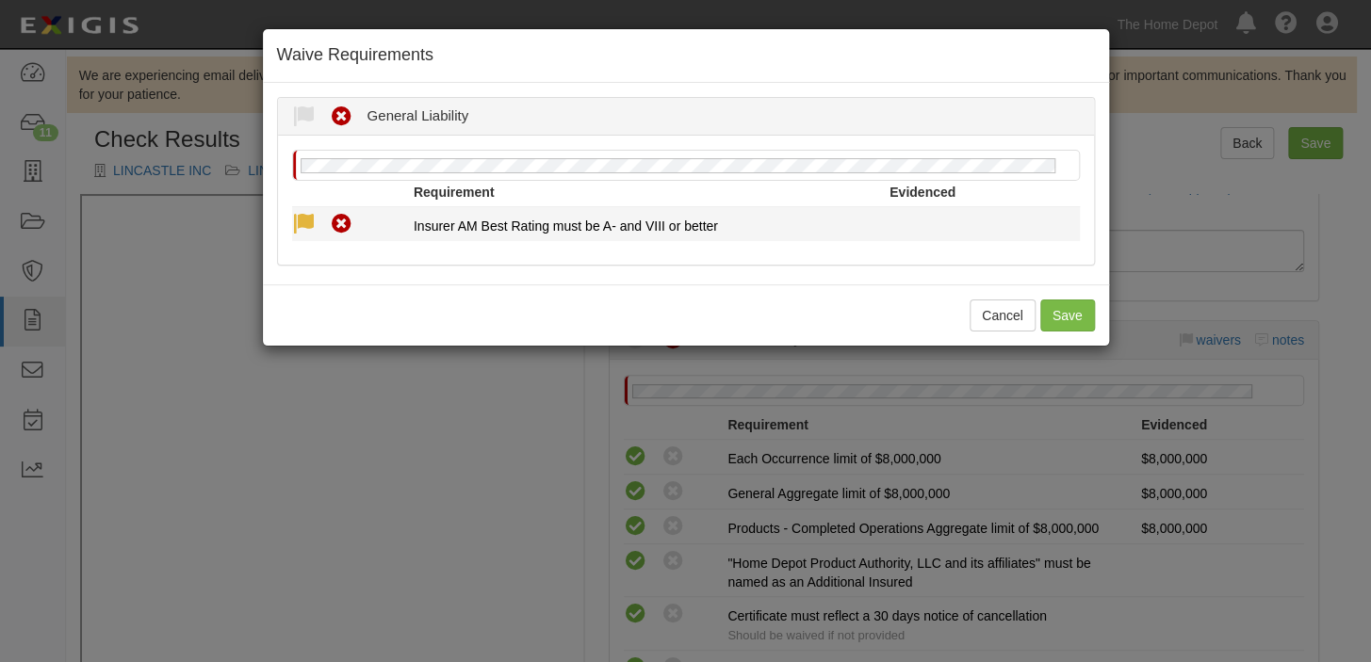
click at [311, 214] on icon at bounding box center [304, 225] width 24 height 24
radio input "true"
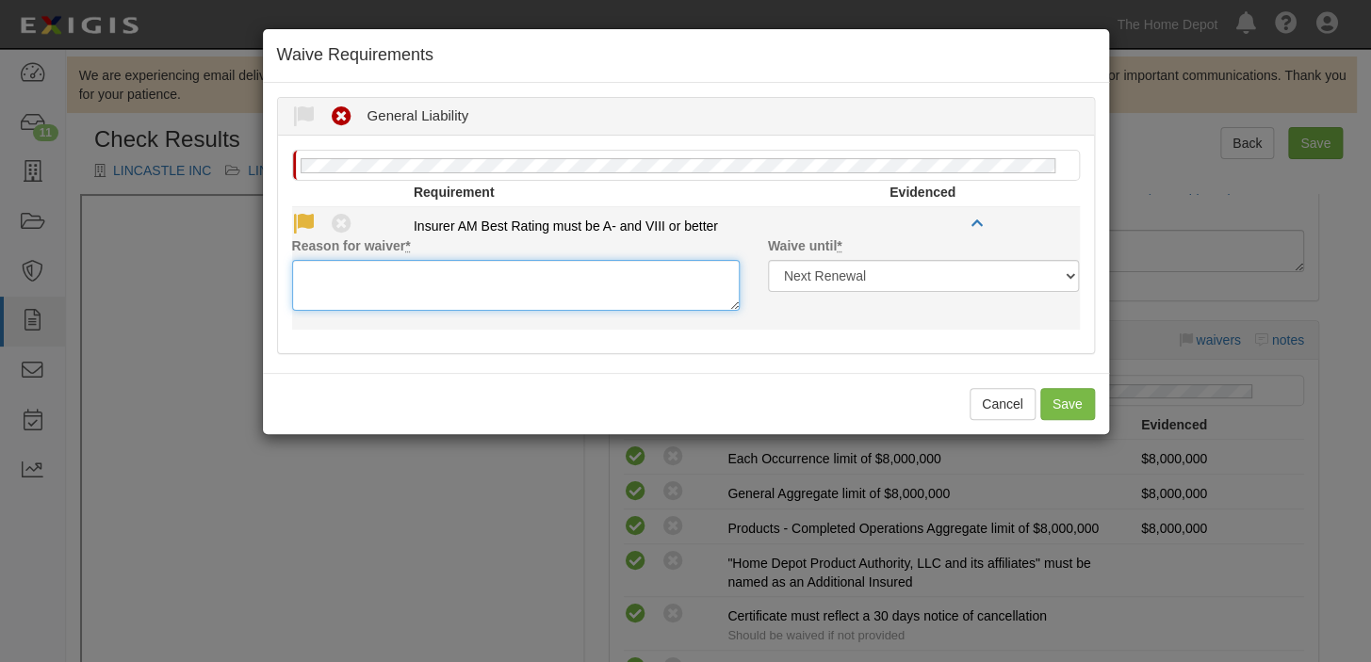
click at [340, 284] on textarea "Reason for waiver *" at bounding box center [516, 285] width 448 height 51
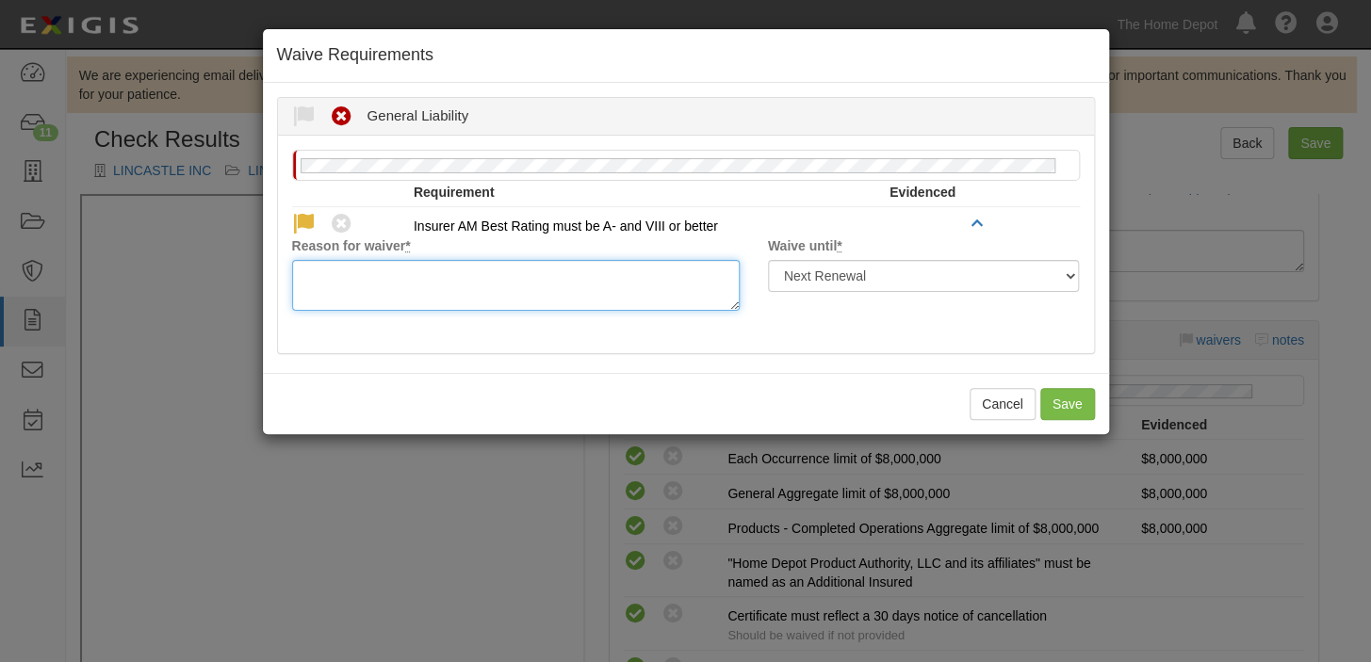
paste textarea "Ping An Prop & Cas Ins Co of China Ltd is acceptable"
type textarea "Ping An Prop & Cas Ins Co of China Ltd is acceptable"
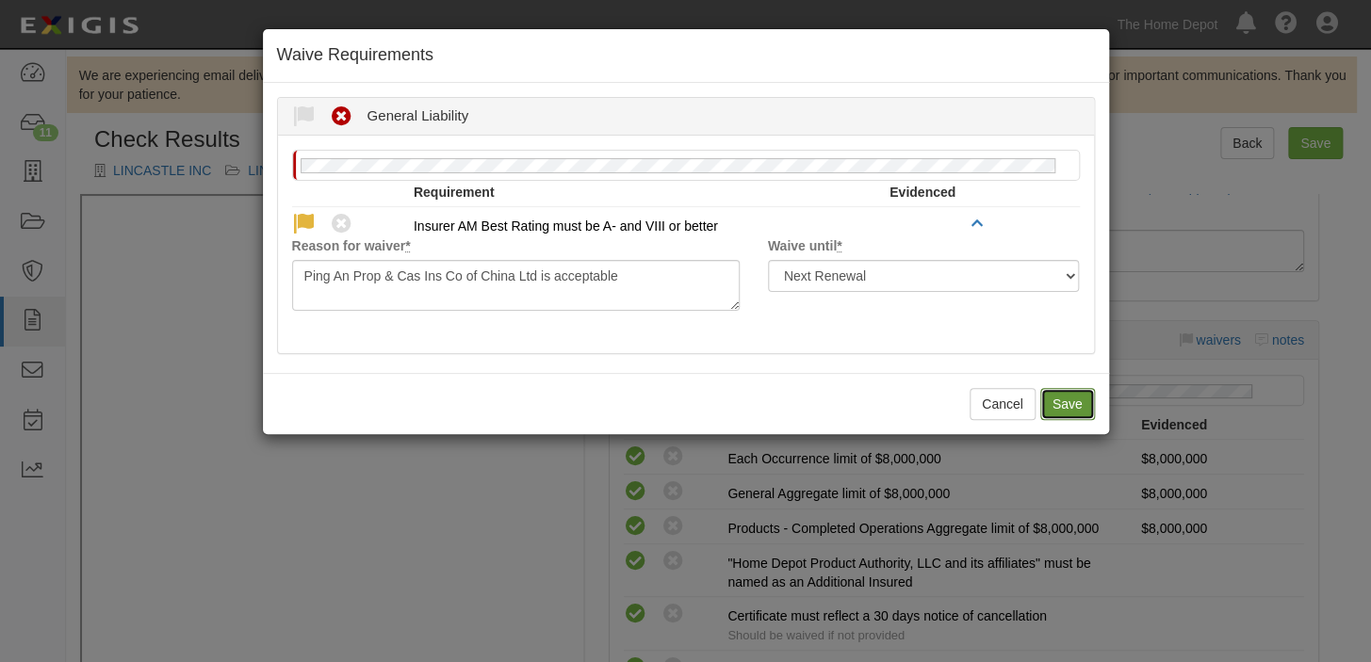
click at [1064, 410] on button "Save" at bounding box center [1067, 404] width 55 height 32
radio input "true"
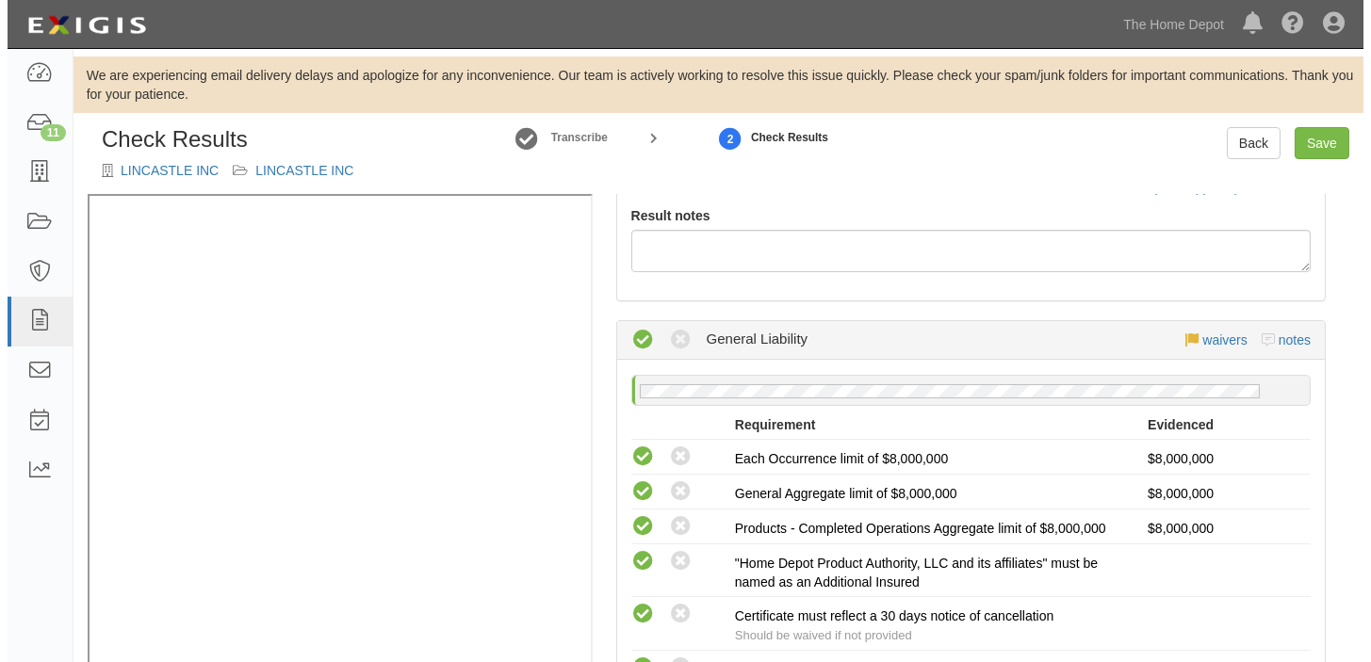
scroll to position [171, 0]
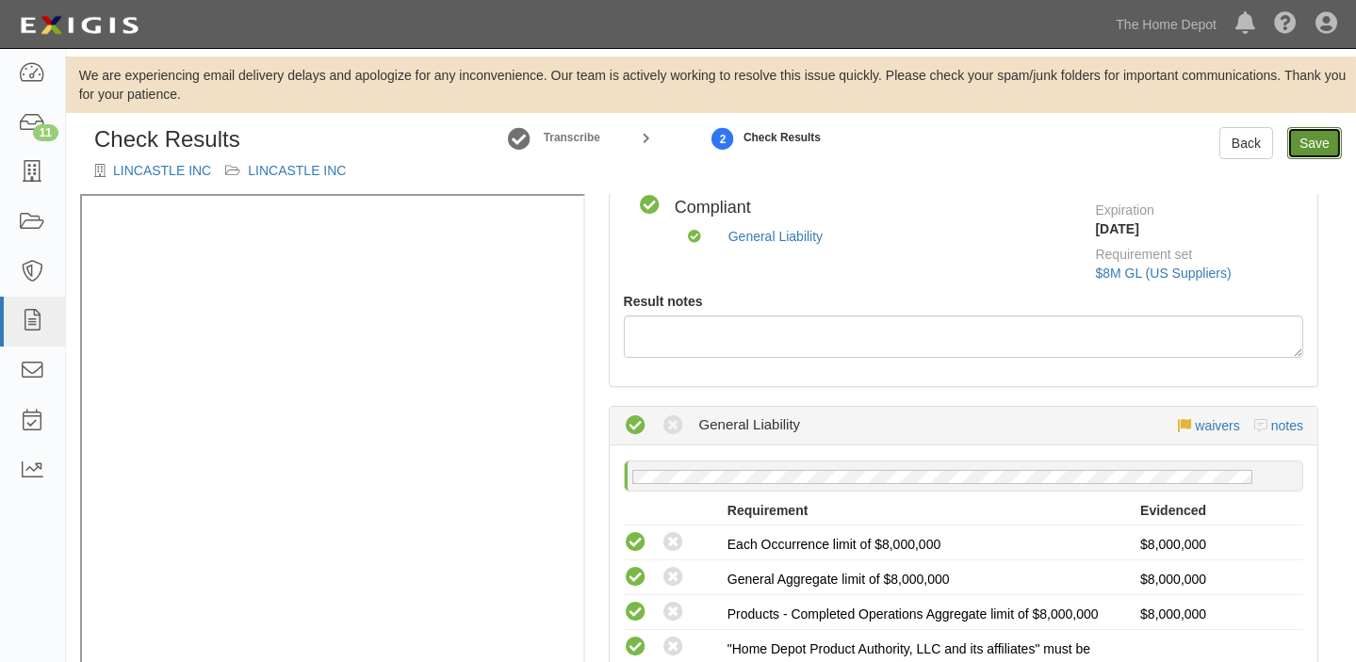
click at [1318, 153] on link "Save" at bounding box center [1314, 143] width 55 height 32
radio input "true"
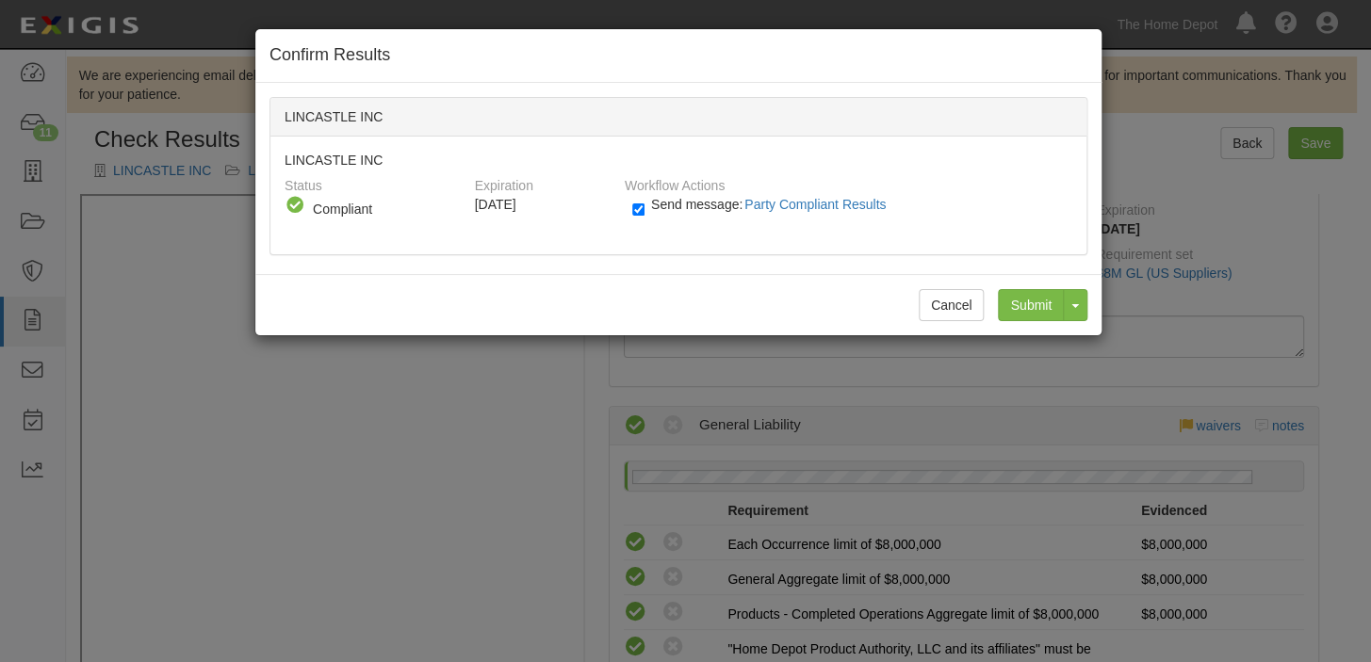
click at [1037, 286] on div "Cancel Submit Toggle Dropdown Submit and Continue to Agreement" at bounding box center [678, 304] width 846 height 61
click at [1033, 295] on input "Submit" at bounding box center [1031, 305] width 66 height 32
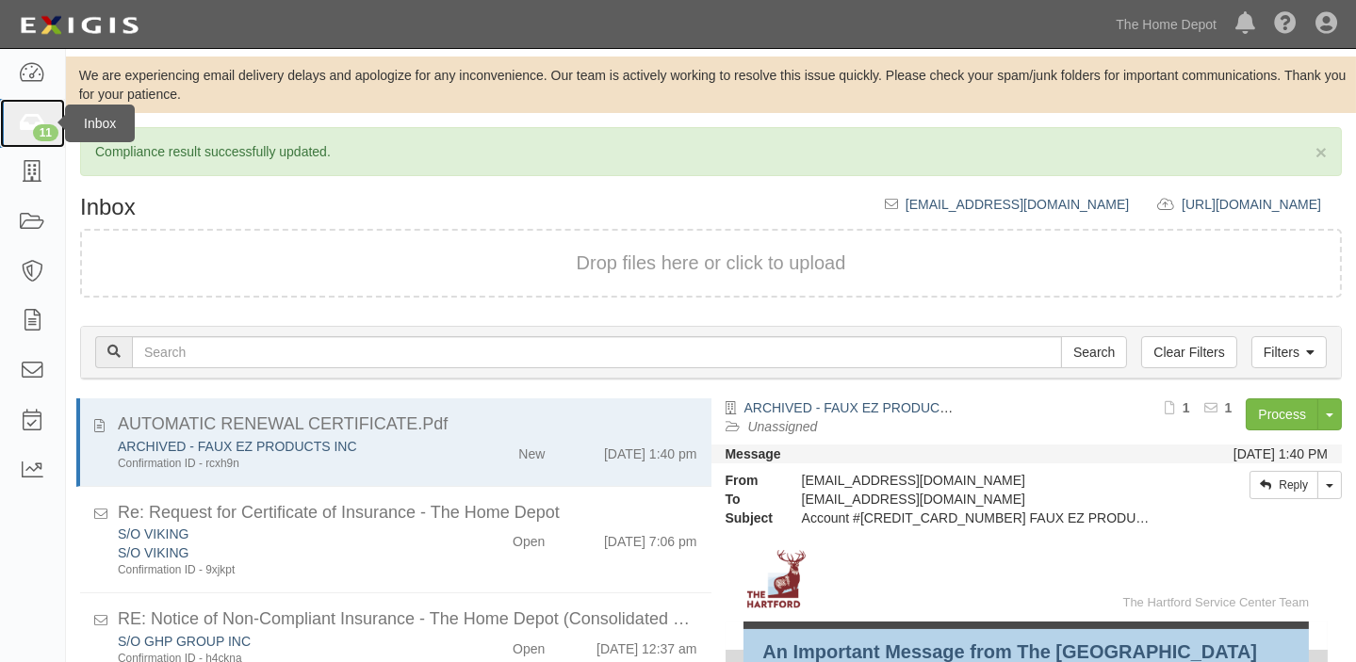
click at [19, 113] on icon at bounding box center [32, 124] width 26 height 22
